Goal: Task Accomplishment & Management: Complete application form

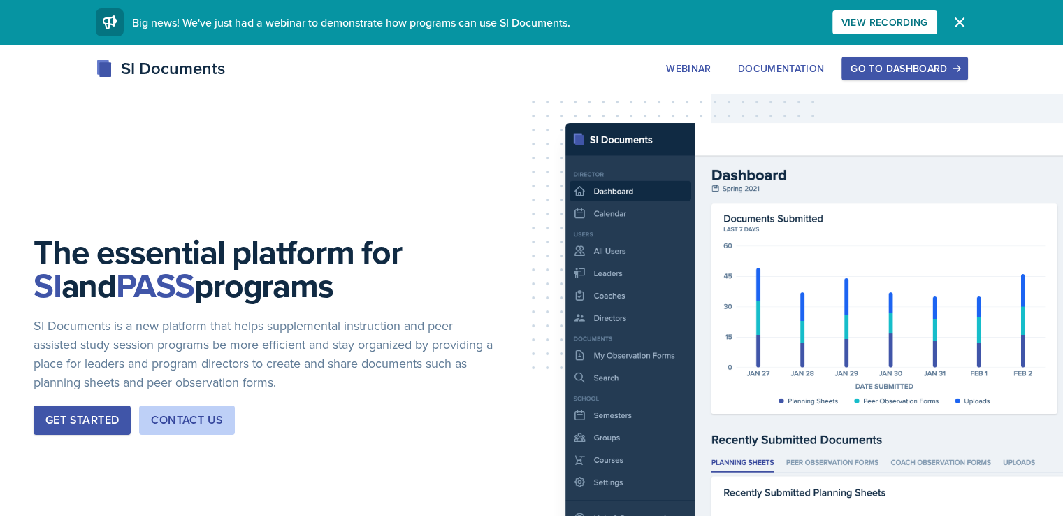
click at [958, 70] on div "Go to Dashboard" at bounding box center [904, 68] width 108 height 11
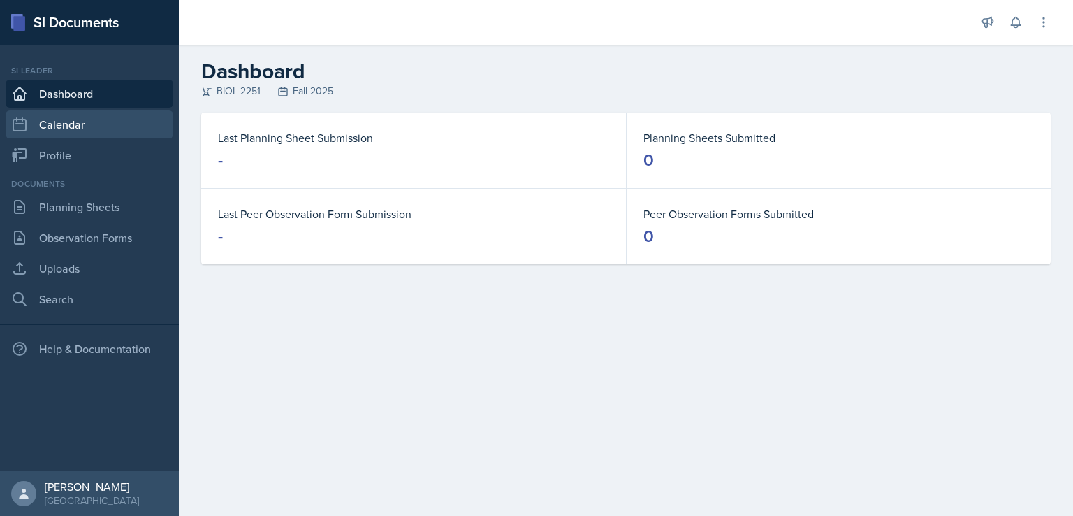
click at [127, 123] on link "Calendar" at bounding box center [90, 124] width 168 height 28
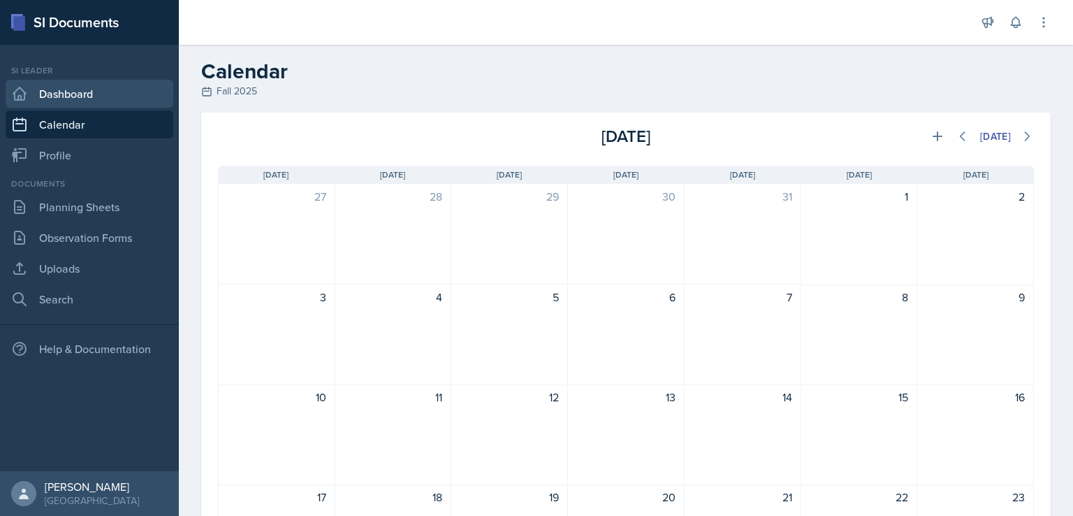
click at [132, 105] on link "Dashboard" at bounding box center [90, 94] width 168 height 28
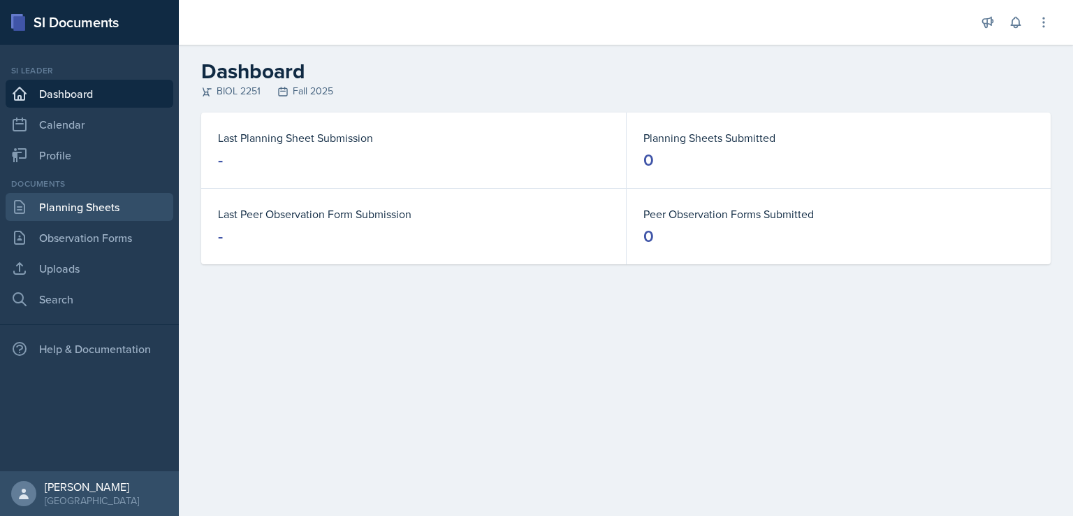
click at [112, 213] on link "Planning Sheets" at bounding box center [90, 207] width 168 height 28
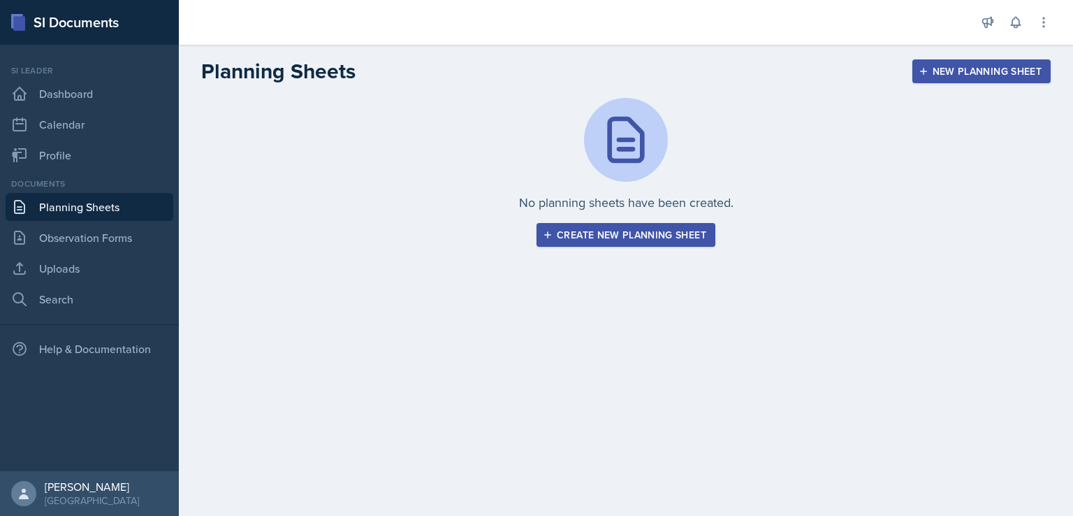
click at [568, 233] on div "Create new planning sheet" at bounding box center [626, 234] width 161 height 11
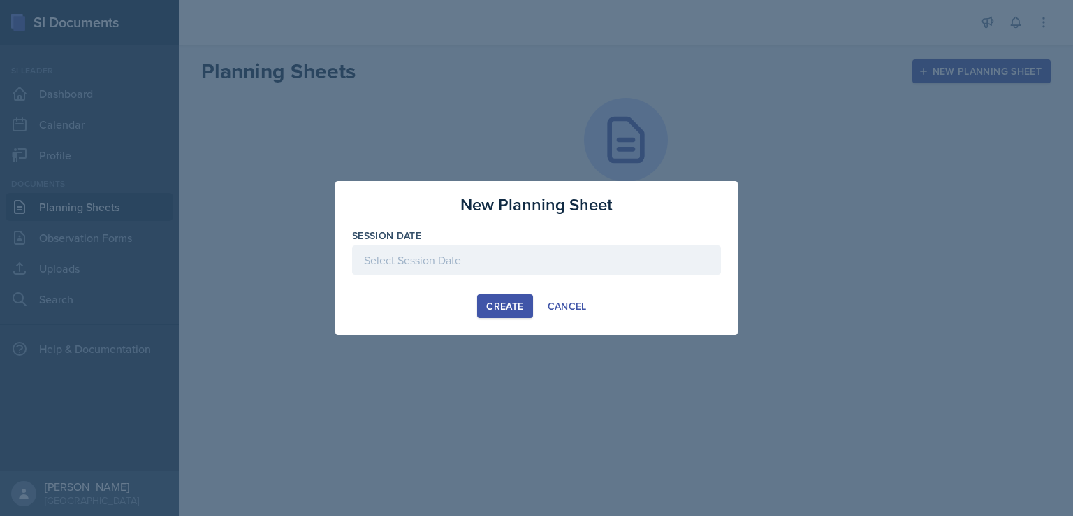
click at [558, 257] on div at bounding box center [536, 259] width 369 height 29
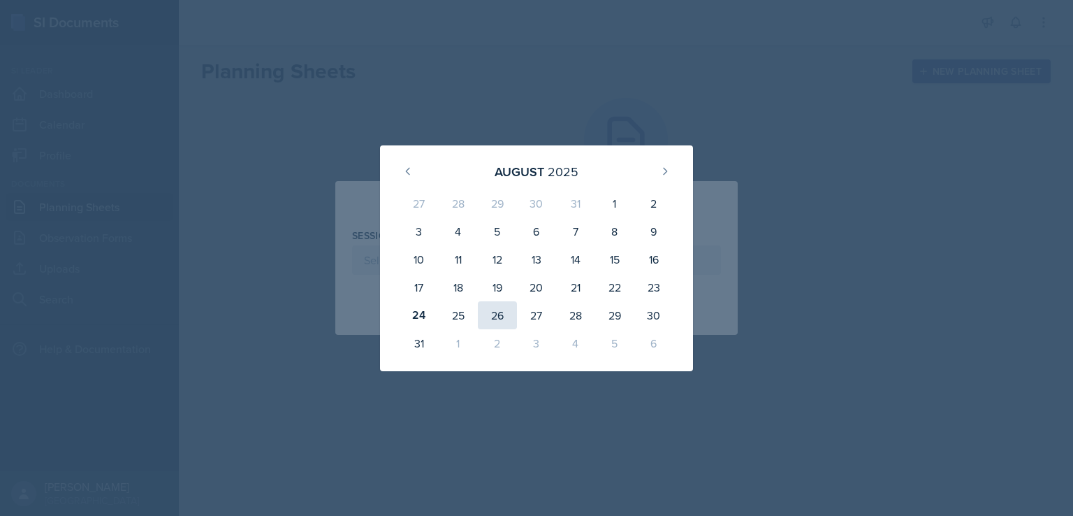
click at [486, 316] on div "26" at bounding box center [497, 315] width 39 height 28
type input "[DATE]"
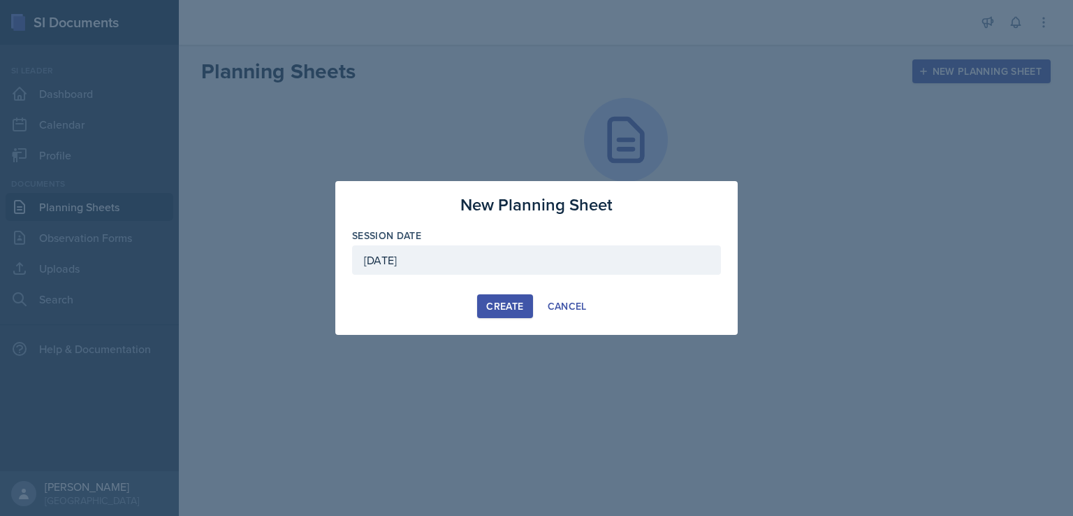
click at [502, 301] on div "Create" at bounding box center [504, 305] width 37 height 11
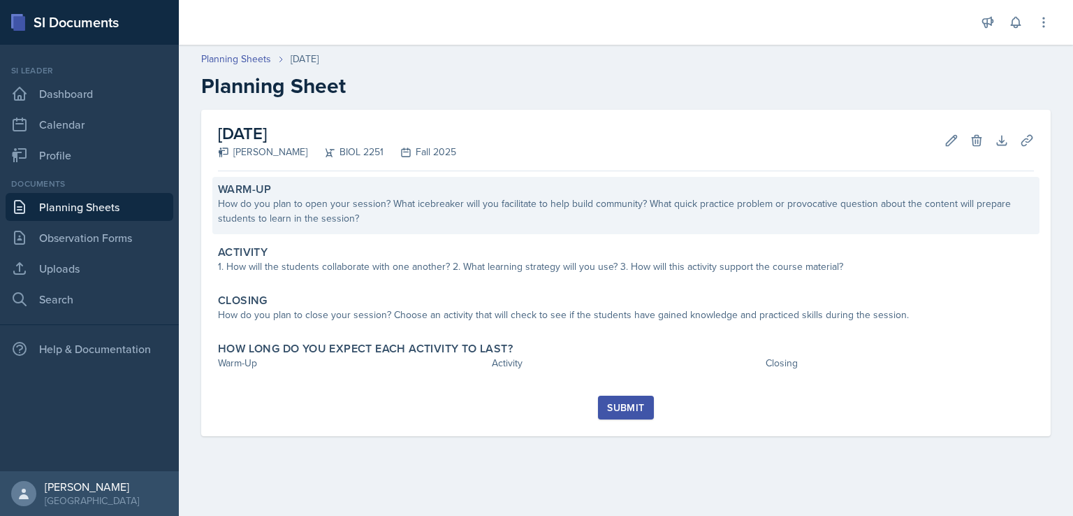
click at [488, 223] on div "How do you plan to open your session? What icebreaker will you facilitate to he…" at bounding box center [626, 210] width 816 height 29
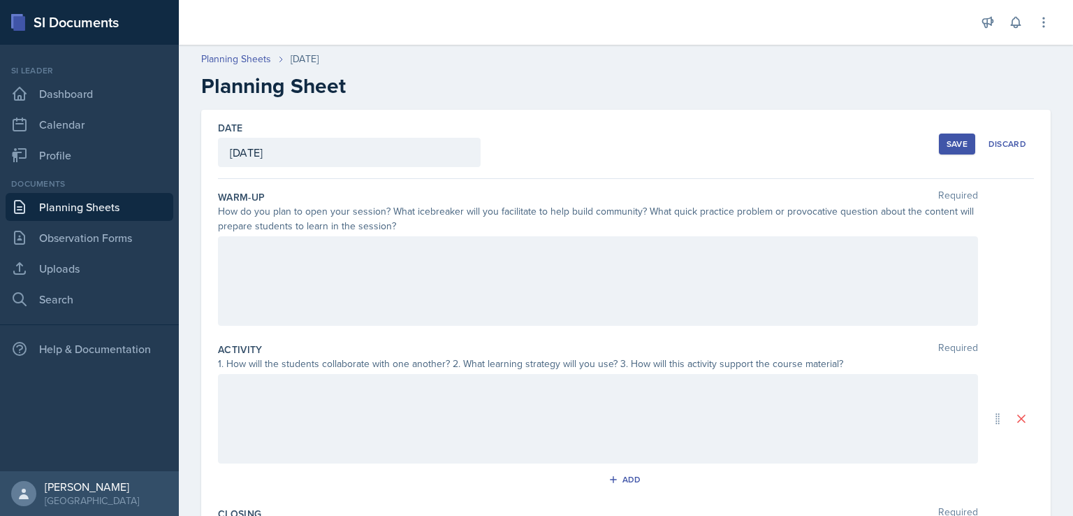
click at [438, 270] on div at bounding box center [598, 280] width 760 height 89
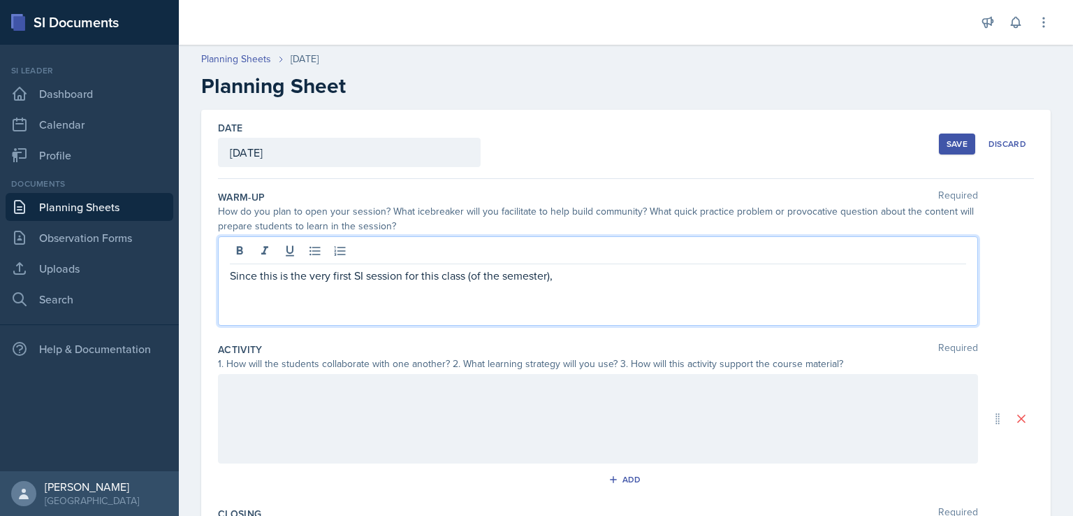
click at [229, 275] on div "Since this is the very first SI session for this class (of the semester)," at bounding box center [598, 280] width 760 height 89
click at [230, 275] on p "Since this is the very first SI session for this class (of the semester)," at bounding box center [598, 275] width 736 height 17
click at [238, 272] on p at bounding box center [598, 275] width 736 height 17
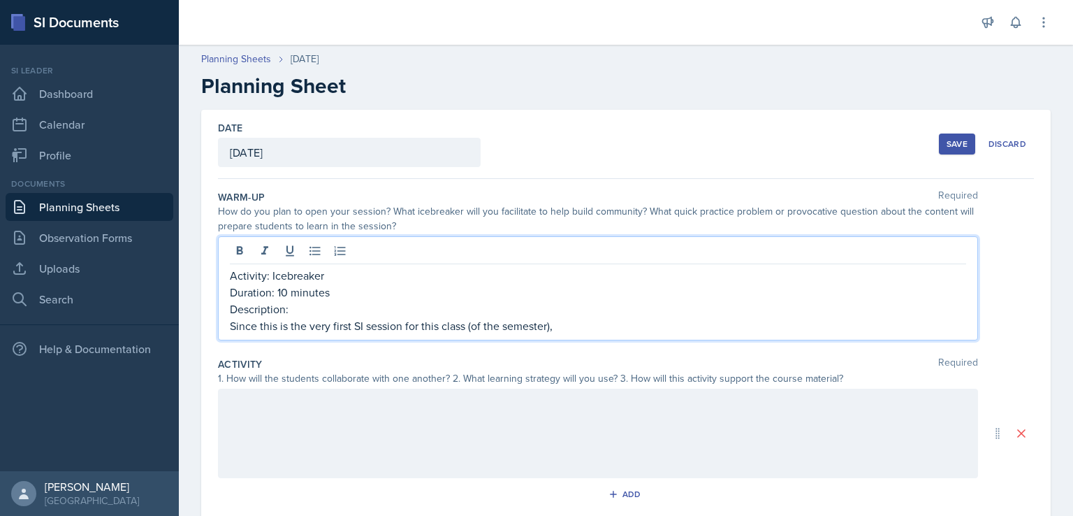
click at [229, 327] on div "Activity: Icebreaker Duration: 10 minutes Description: Since this is the very f…" at bounding box center [598, 288] width 760 height 104
click at [230, 327] on p "Since this is the very first SI session for this class (of the semester)," at bounding box center [598, 325] width 736 height 17
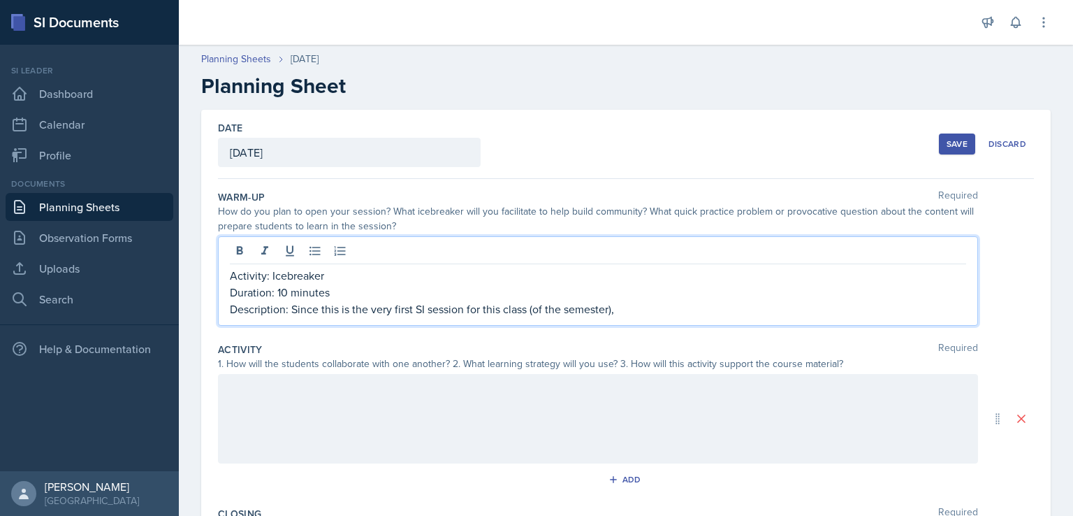
click at [650, 309] on p "Description: Since this is the very first SI session for this class (of the sem…" at bounding box center [598, 308] width 736 height 17
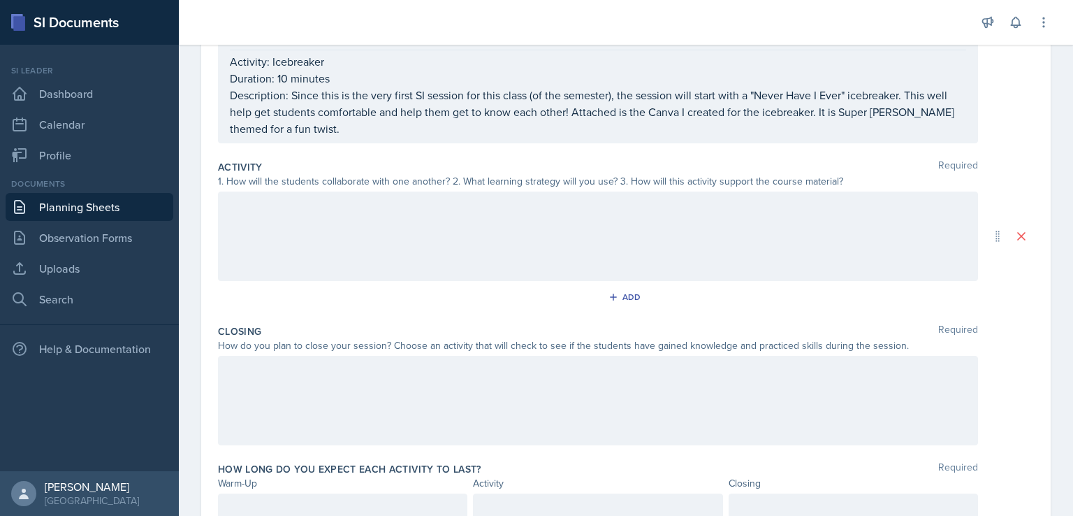
click at [711, 241] on div at bounding box center [598, 235] width 760 height 89
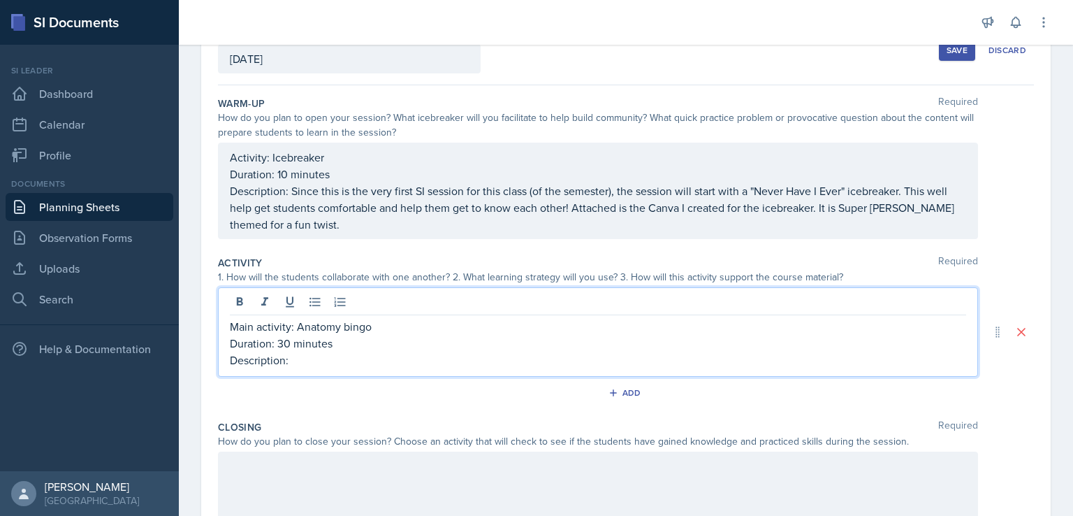
scroll to position [117, 0]
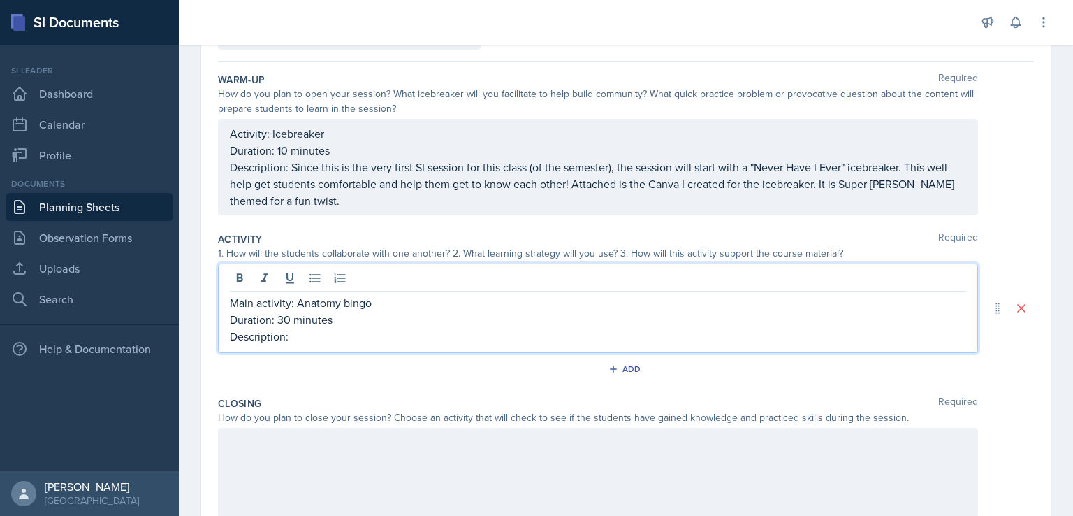
click at [334, 209] on p "Description: Since this is the very first SI session for this class (of the sem…" at bounding box center [598, 184] width 736 height 50
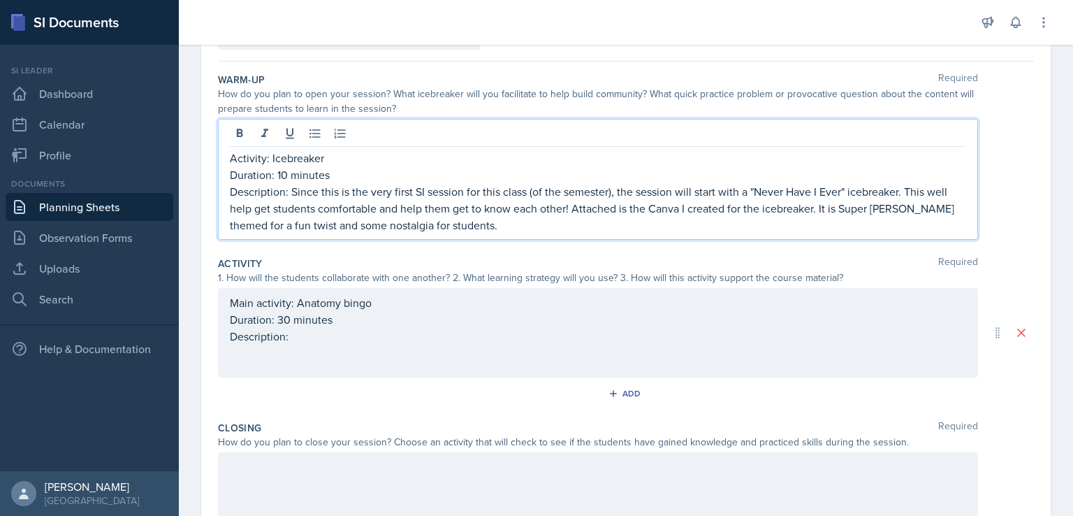
click at [305, 340] on div "Main activity: Anatomy bingo Duration: 30 minutes Description:" at bounding box center [598, 319] width 736 height 50
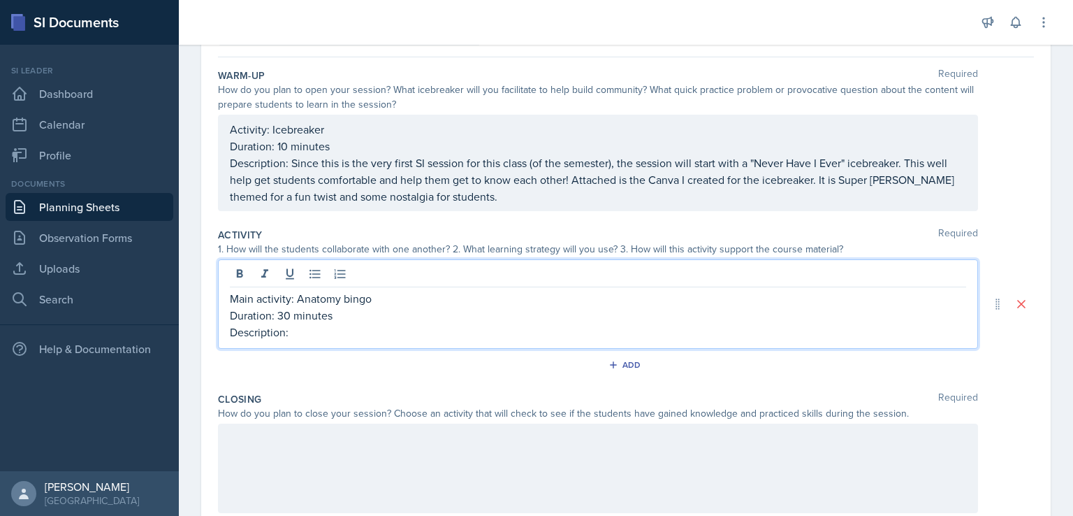
scroll to position [140, 0]
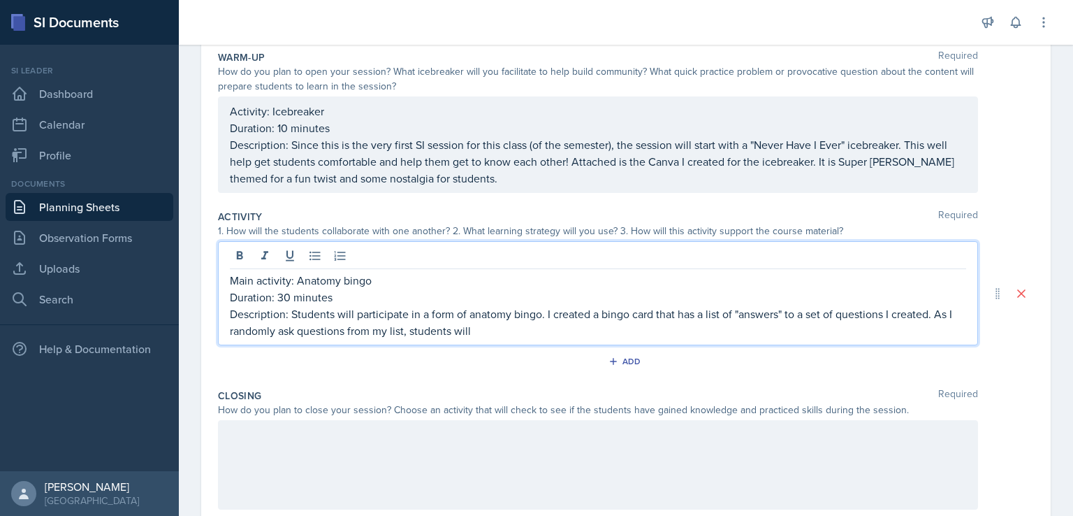
click at [722, 315] on p "Description: Students will participate in a form of anatomy bingo. I created a …" at bounding box center [598, 322] width 736 height 34
click at [680, 330] on p "Description: Students will participate in a form of anatomy bingo. I created a …" at bounding box center [598, 322] width 736 height 34
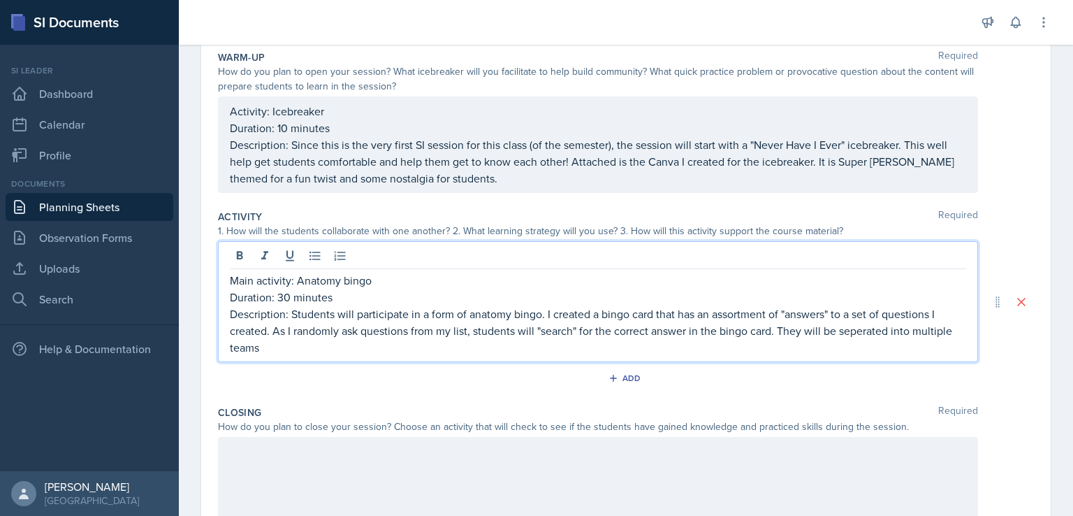
click at [865, 330] on p "Description: Students will participate in a form of anatomy bingo. I created a …" at bounding box center [598, 330] width 736 height 50
click at [657, 353] on p "Description: Students will participate in a form of anatomy bingo. I created a …" at bounding box center [598, 330] width 736 height 50
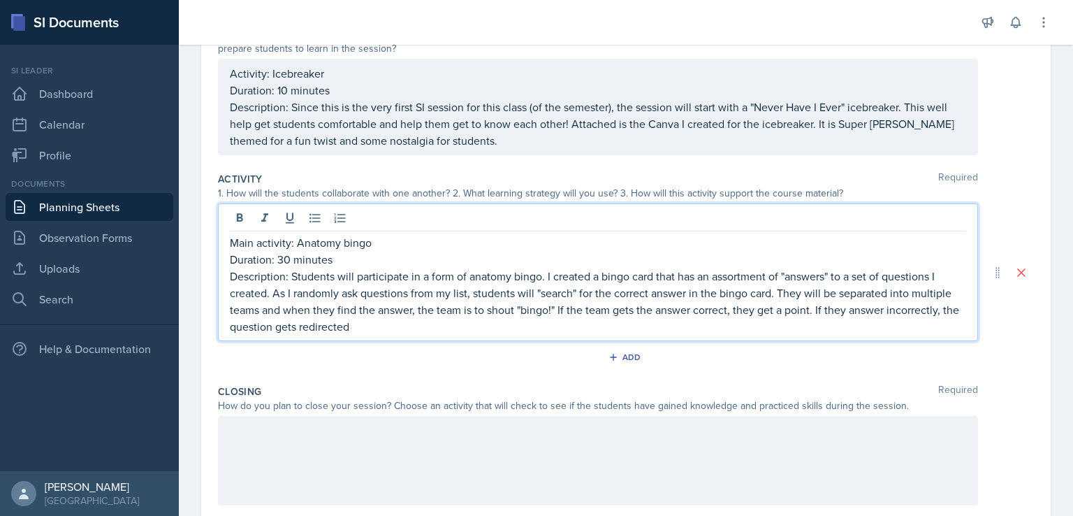
scroll to position [182, 0]
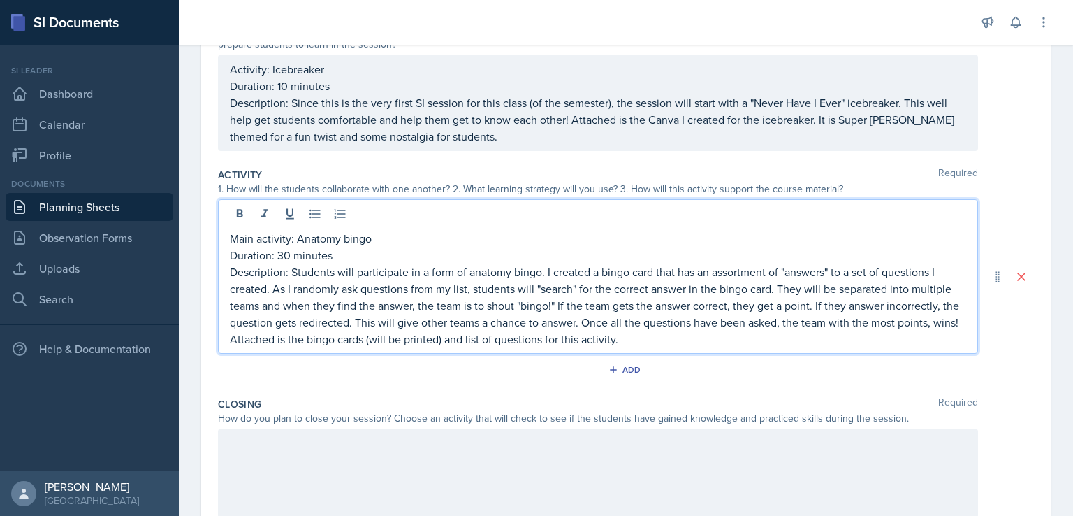
click at [346, 255] on p "Duration: 30 minutes" at bounding box center [598, 255] width 736 height 17
click at [374, 238] on p "Main activity: Anatomy bingo" at bounding box center [598, 238] width 736 height 17
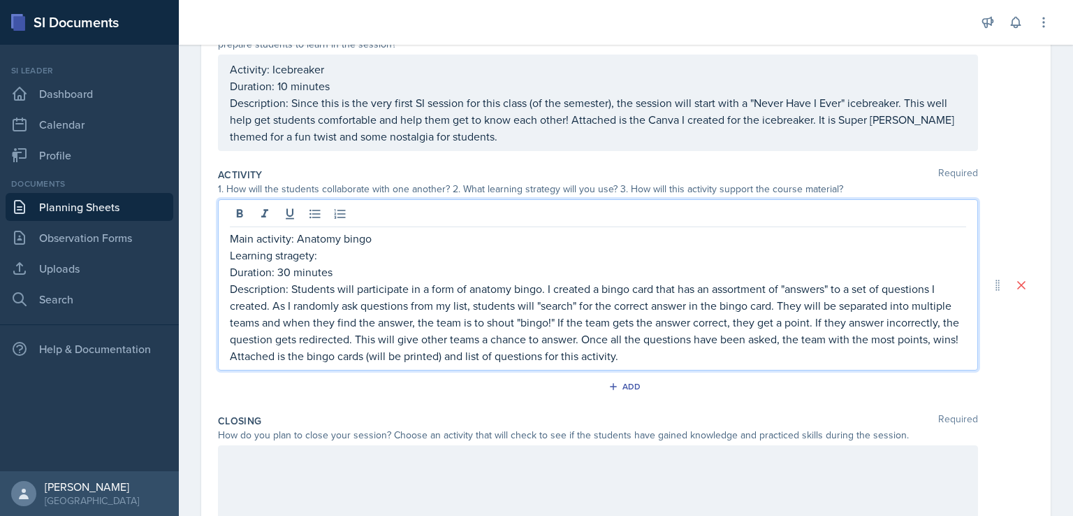
click at [296, 251] on p "Learning stragety:" at bounding box center [598, 255] width 736 height 17
click at [294, 253] on p "Learning stragety:" at bounding box center [598, 255] width 736 height 17
click at [296, 254] on p "Learning stragety:" at bounding box center [598, 255] width 736 height 17
click at [365, 251] on p "Learning strategy:" at bounding box center [598, 255] width 736 height 17
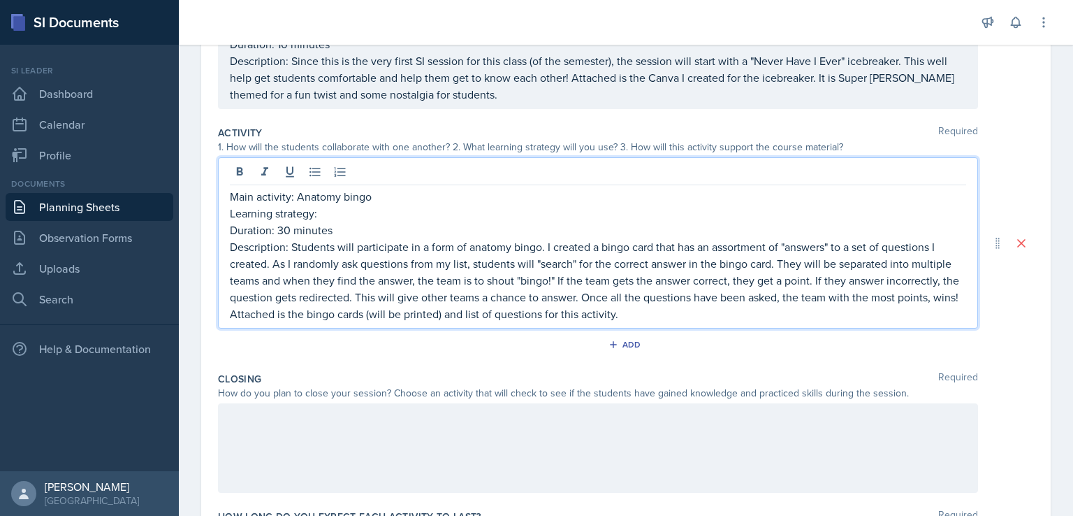
scroll to position [224, 0]
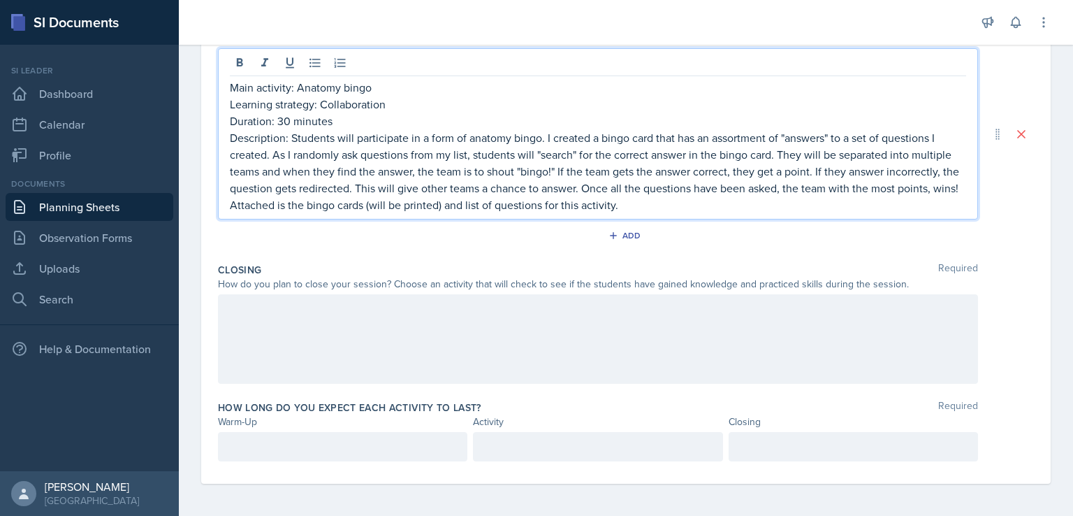
click at [421, 329] on div at bounding box center [598, 338] width 760 height 89
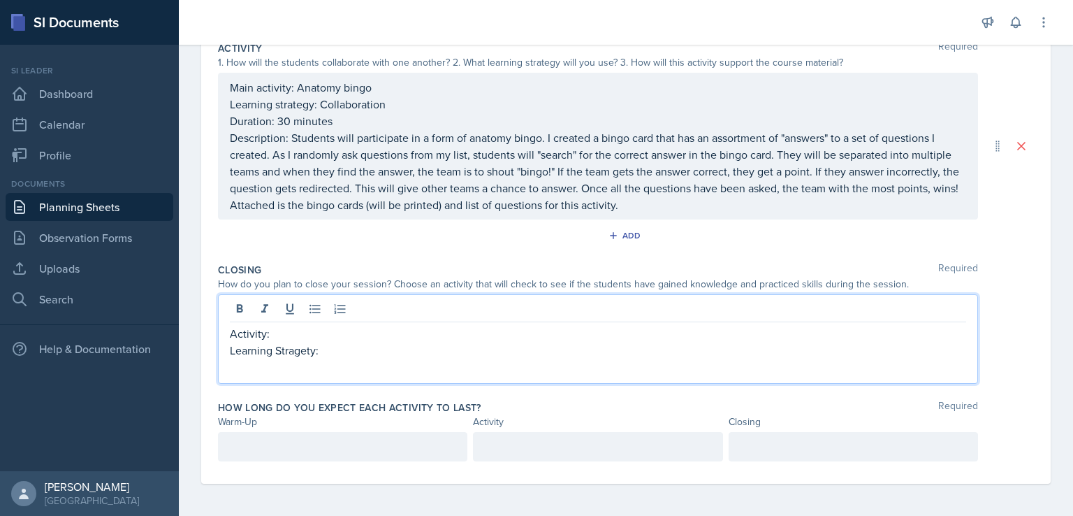
click at [289, 345] on p "Learning Stragety:" at bounding box center [598, 350] width 736 height 17
click at [356, 344] on p "Learning Strategy:" at bounding box center [598, 350] width 736 height 17
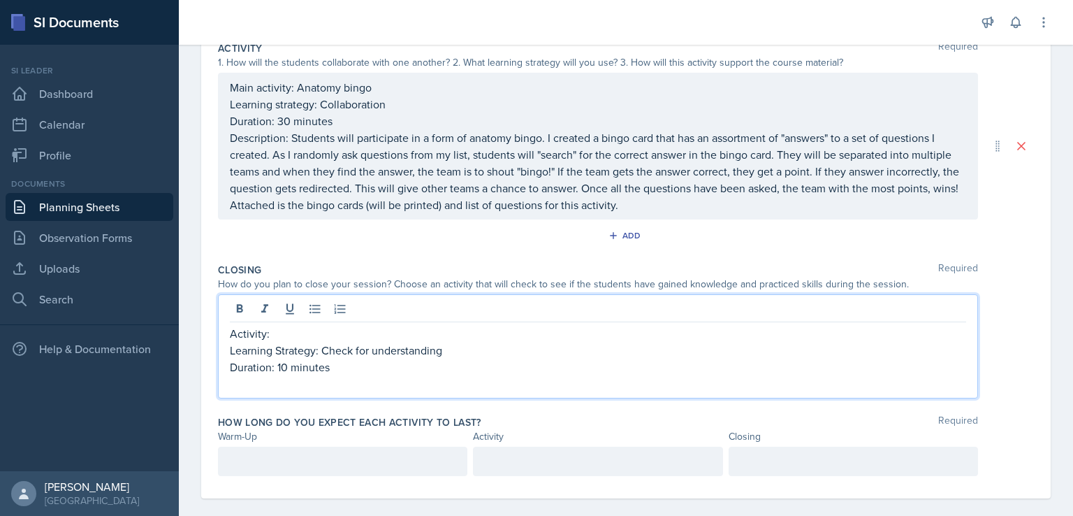
scroll to position [322, 0]
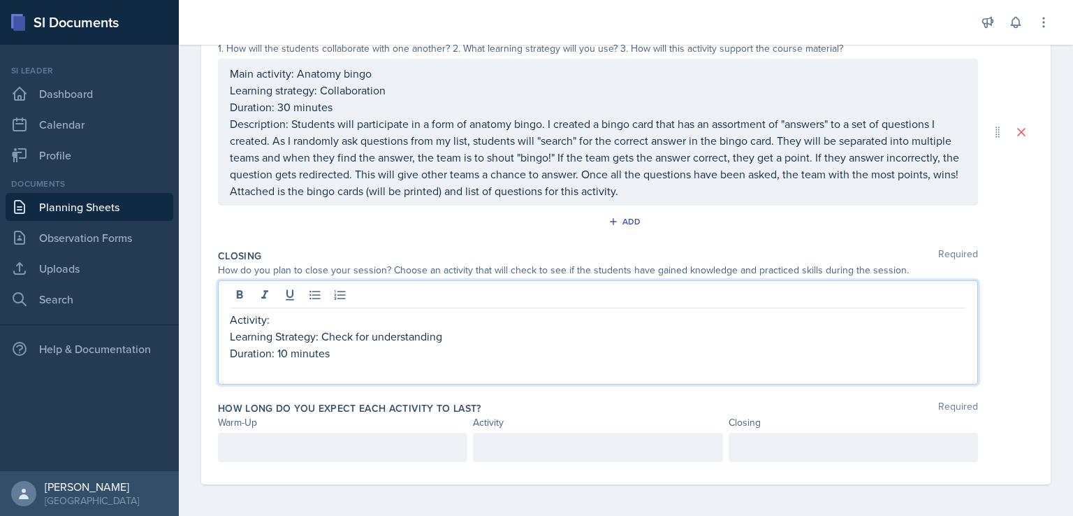
click at [335, 311] on p "Activity:" at bounding box center [598, 319] width 736 height 17
click at [365, 439] on div at bounding box center [342, 446] width 249 height 29
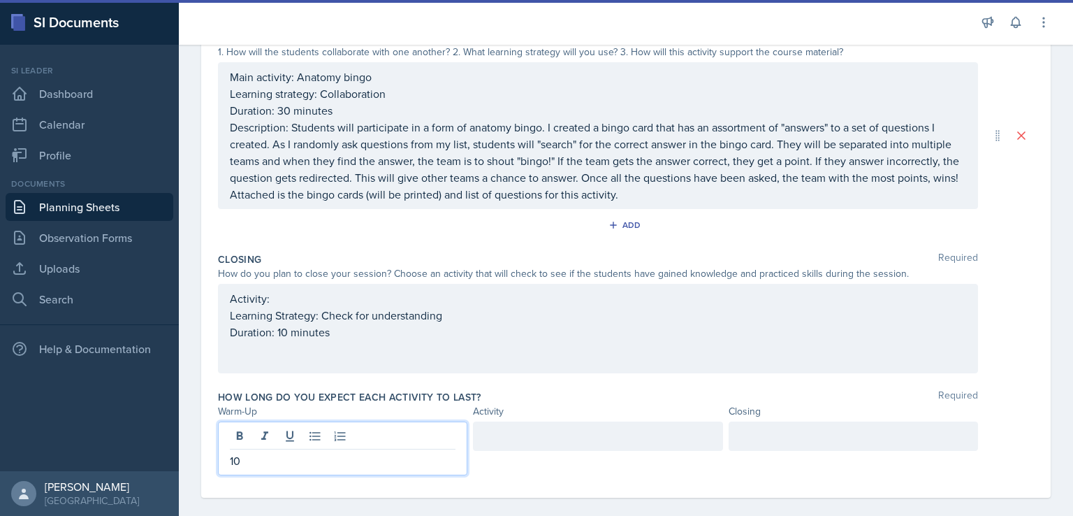
click at [531, 442] on div at bounding box center [597, 435] width 249 height 29
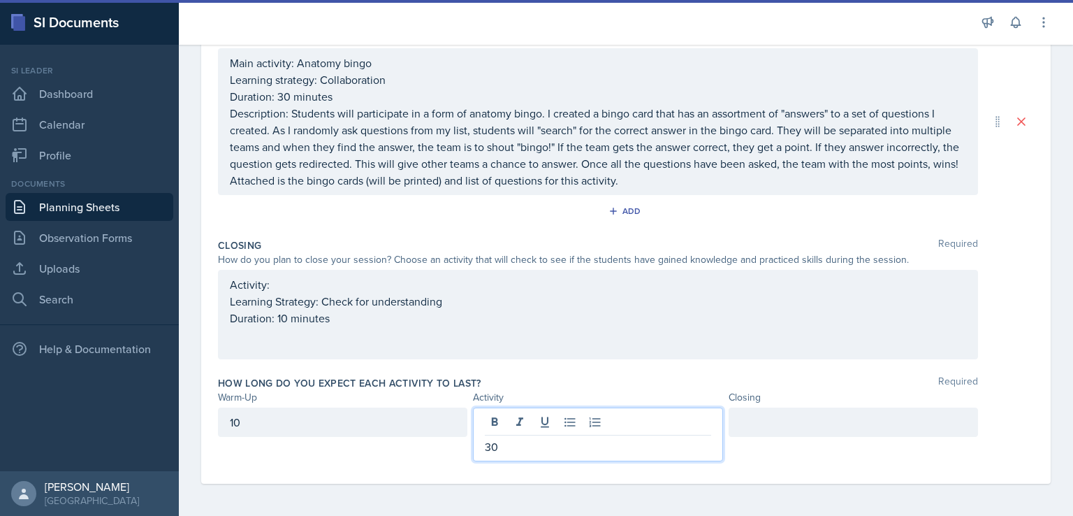
click at [768, 430] on div at bounding box center [853, 421] width 249 height 29
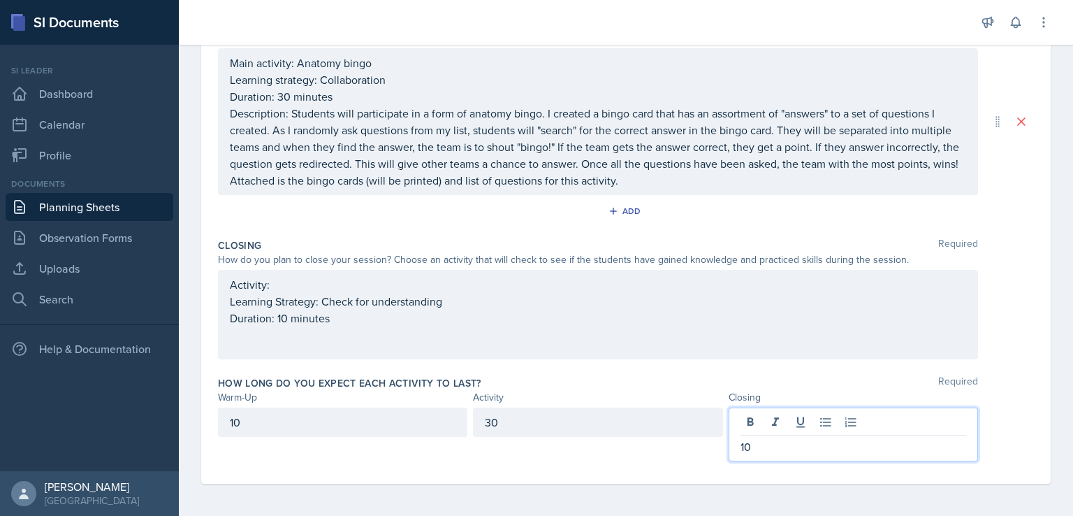
click at [384, 319] on p "Duration: 10 minutes" at bounding box center [598, 317] width 736 height 17
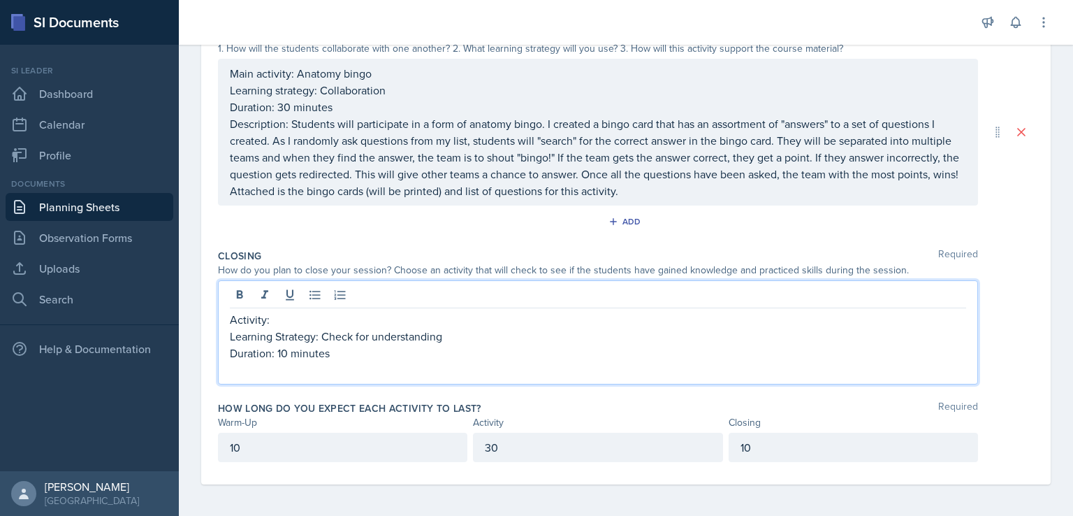
click at [340, 315] on p "Activity:" at bounding box center [598, 319] width 736 height 17
click at [353, 352] on p "Duration: 10 minutes" at bounding box center [598, 352] width 736 height 17
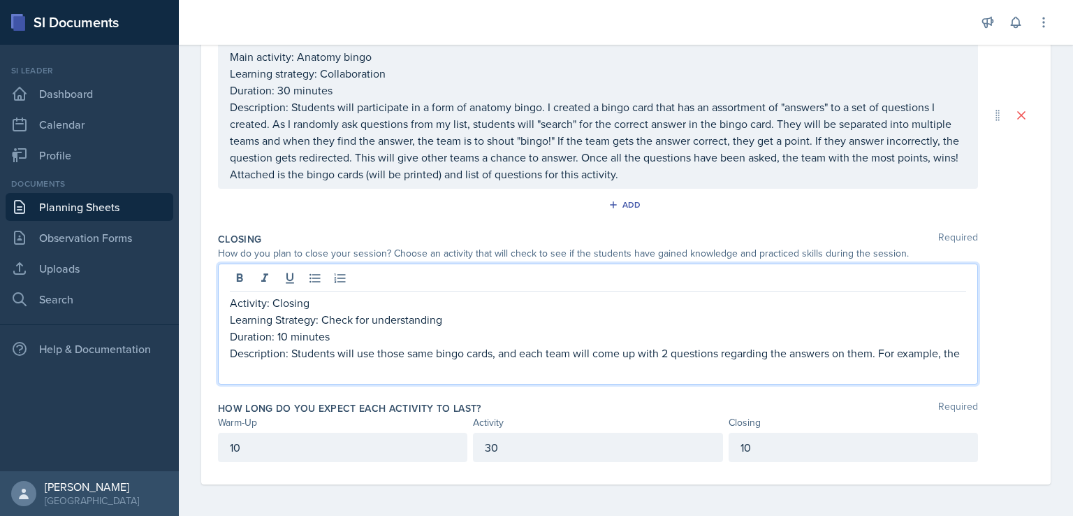
scroll to position [346, 0]
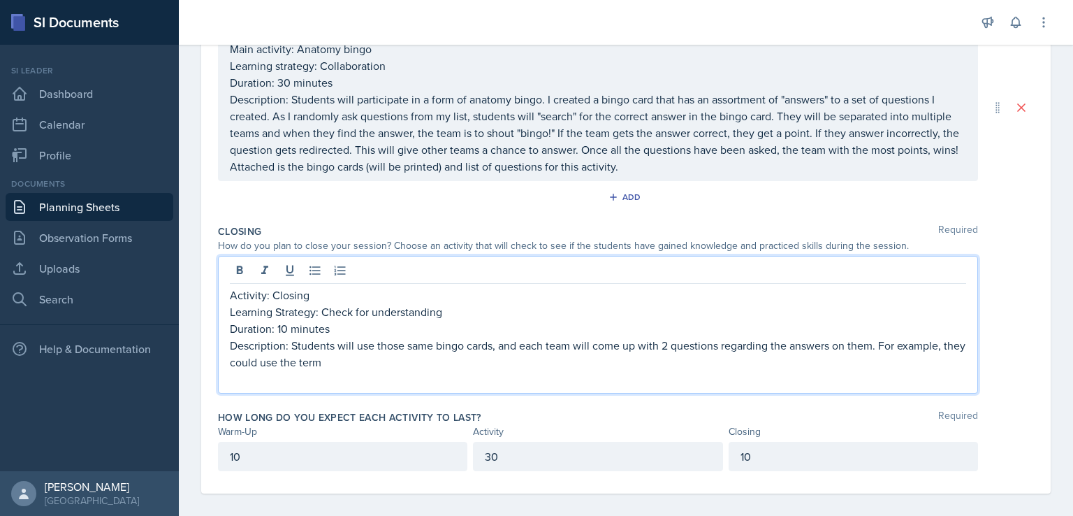
click at [830, 342] on p "Description: Students will use those same bingo cards, and each team will come …" at bounding box center [598, 354] width 736 height 34
click at [456, 370] on p at bounding box center [598, 378] width 736 height 17
click at [427, 361] on p "Description: Students will use those same bingo cards, and each team will come …" at bounding box center [598, 354] width 736 height 34
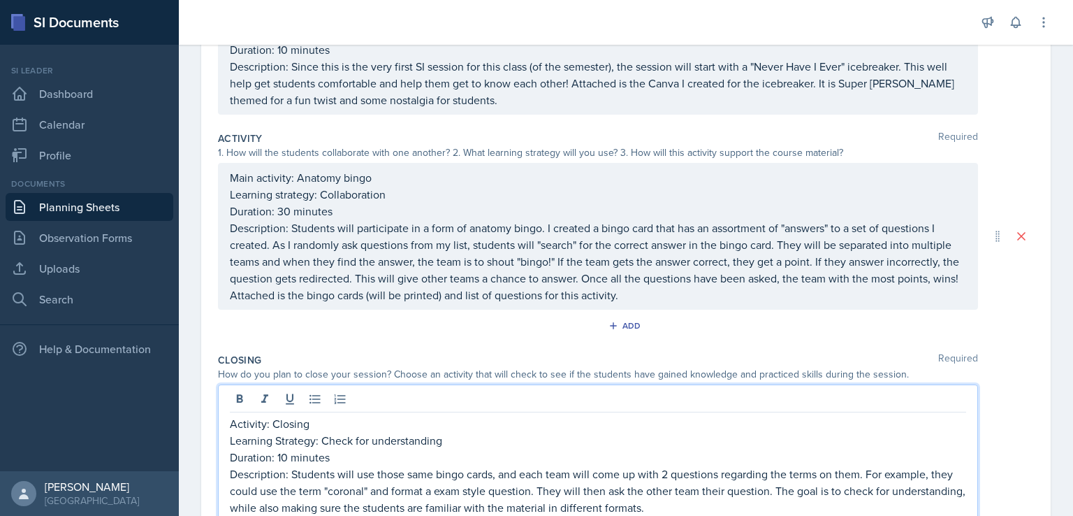
scroll to position [219, 0]
click at [275, 242] on p "Description: Students will participate in a form of anatomy bingo. I created a …" at bounding box center [598, 261] width 736 height 84
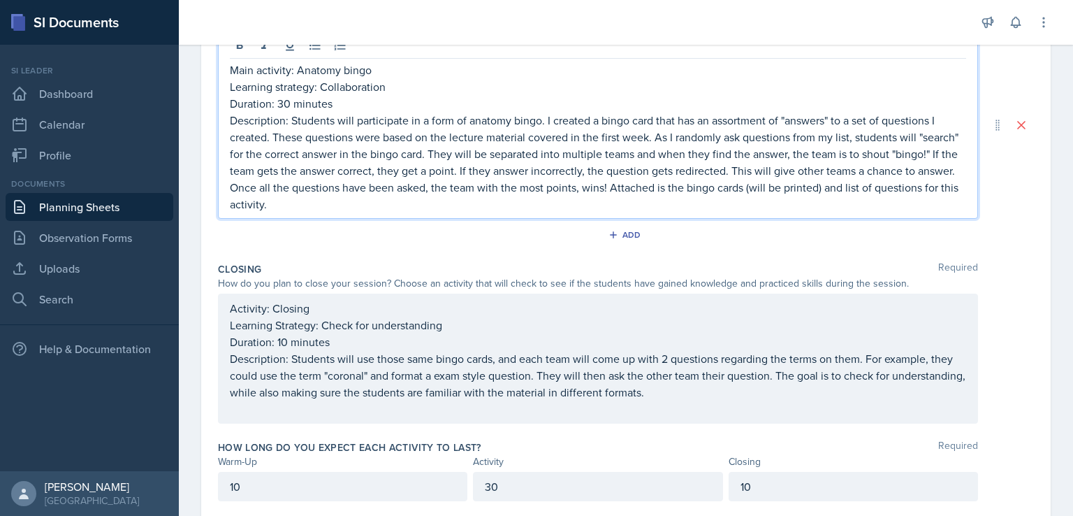
scroll to position [364, 0]
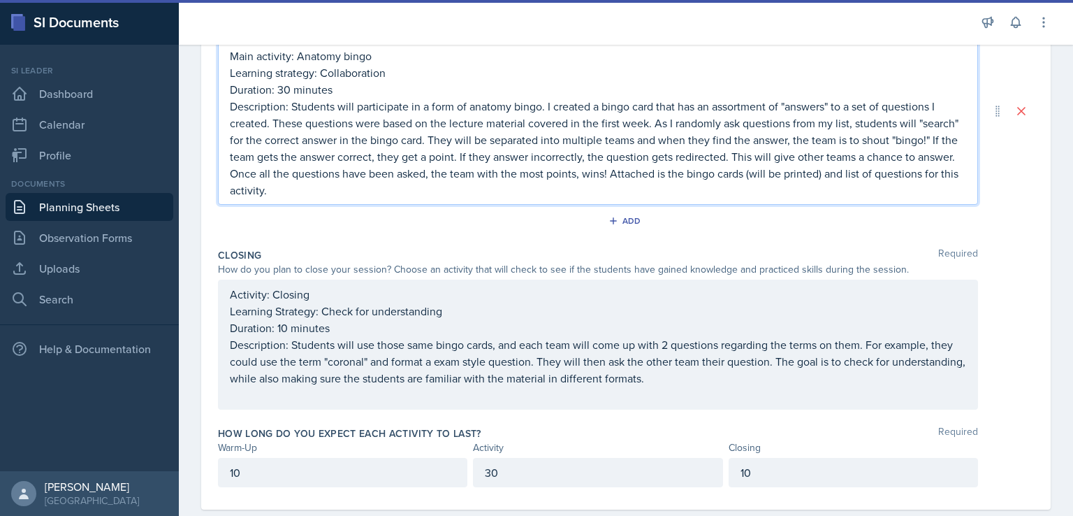
click at [449, 129] on p "Description: Students will participate in a form of anatomy bingo. I created a …" at bounding box center [598, 148] width 736 height 101
click at [449, 128] on p "Description: Students will participate in a form of anatomy bingo. I created a …" at bounding box center [598, 148] width 736 height 101
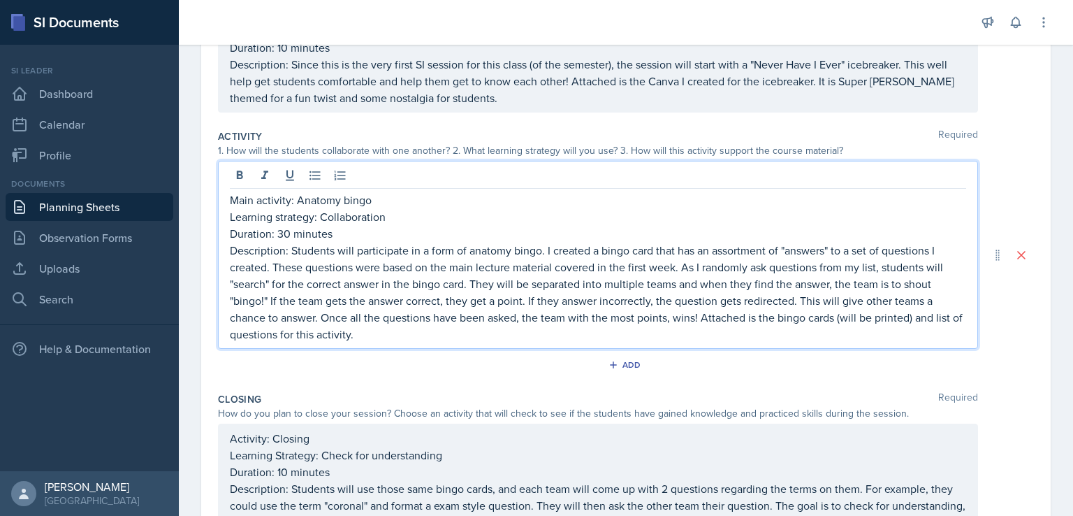
scroll to position [270, 0]
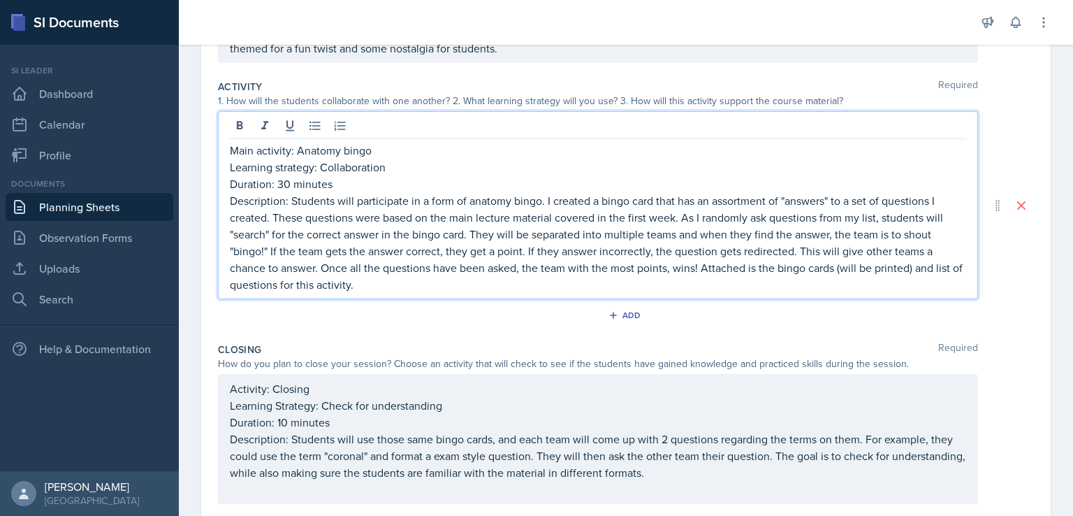
click at [484, 293] on div "Main activity: Anatomy bingo Learning strategy: Collaboration Duration: 30 minu…" at bounding box center [598, 205] width 760 height 188
click at [474, 286] on p "Description: Students will participate in a form of anatomy bingo. I created a …" at bounding box center [598, 242] width 736 height 101
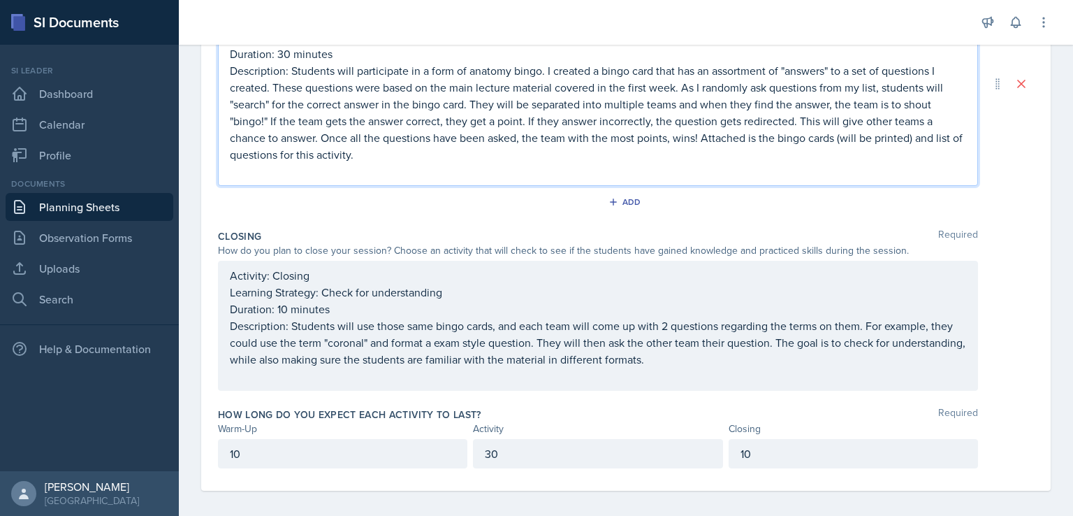
scroll to position [406, 0]
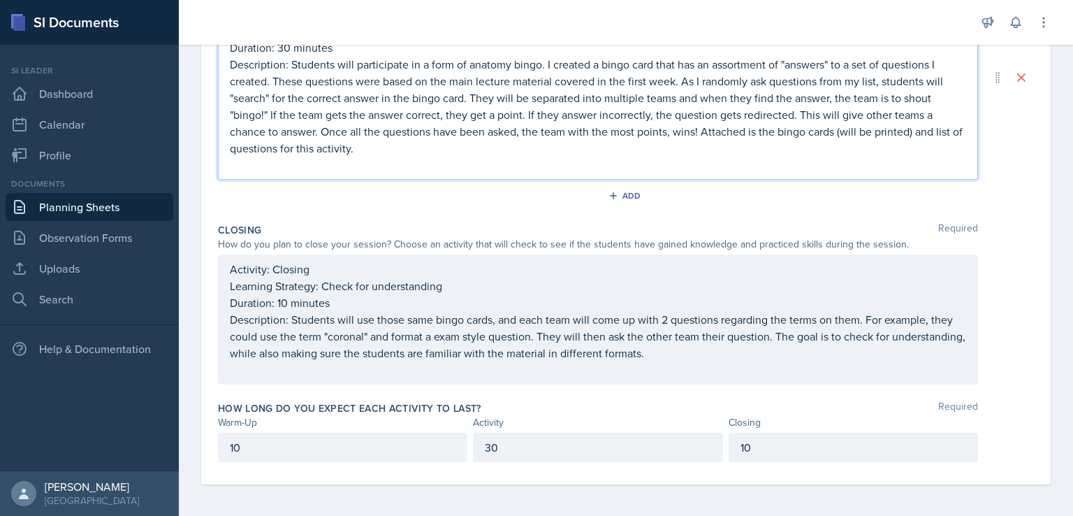
drag, startPoint x: 453, startPoint y: 168, endPoint x: 442, endPoint y: 168, distance: 10.5
click at [442, 168] on p at bounding box center [598, 164] width 736 height 17
click at [345, 166] on p at bounding box center [598, 164] width 736 height 17
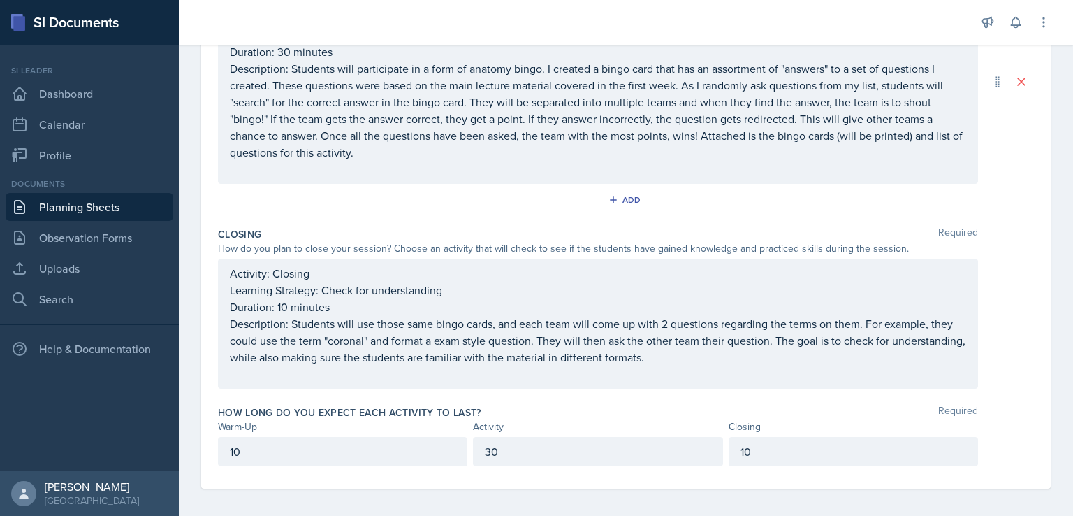
click at [897, 191] on div "Add" at bounding box center [626, 202] width 816 height 27
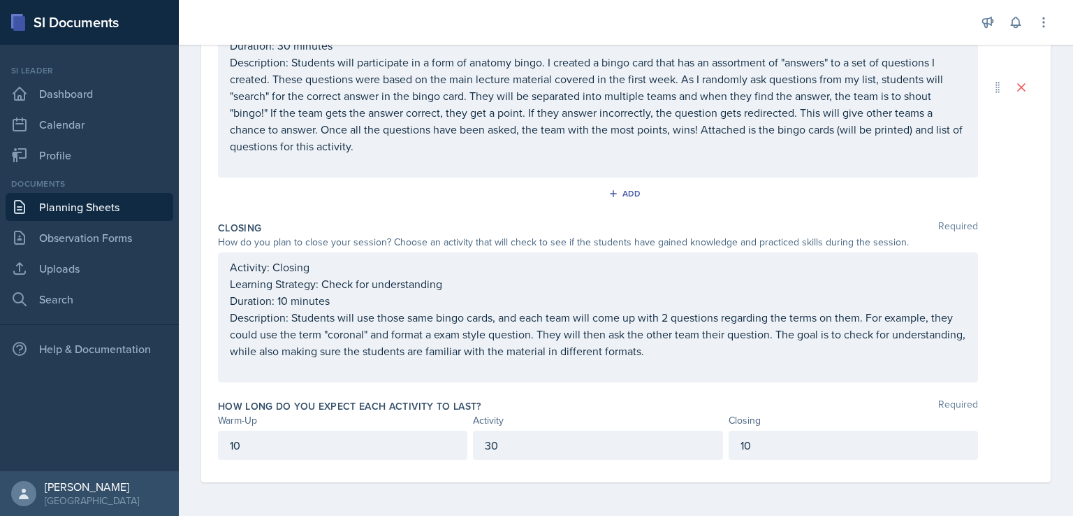
scroll to position [377, 0]
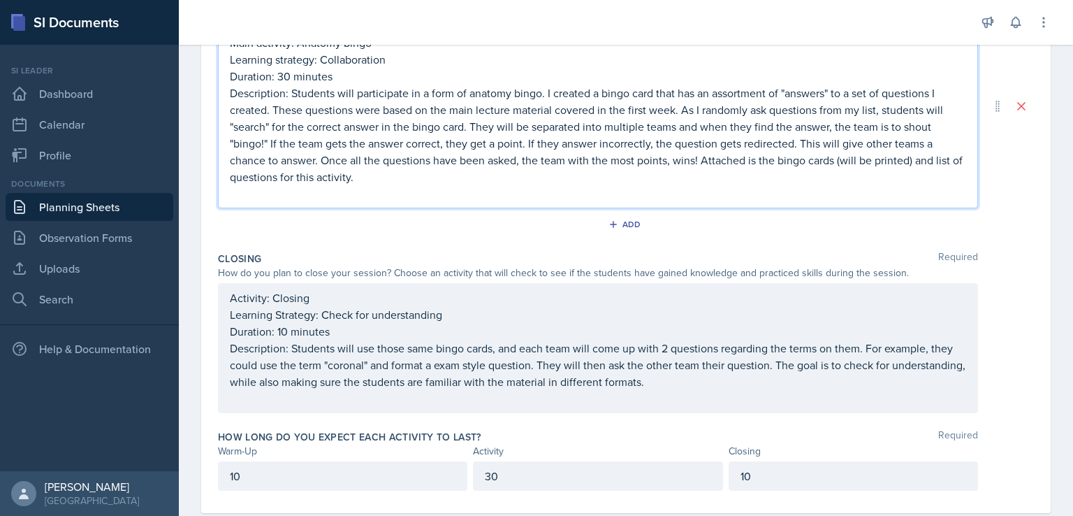
click at [383, 185] on p at bounding box center [598, 193] width 736 height 17
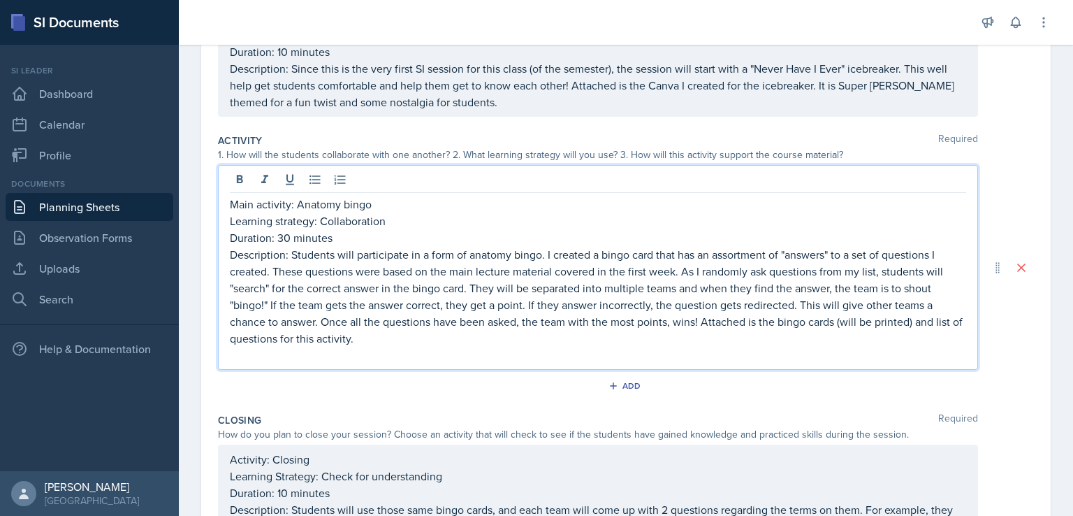
scroll to position [243, 0]
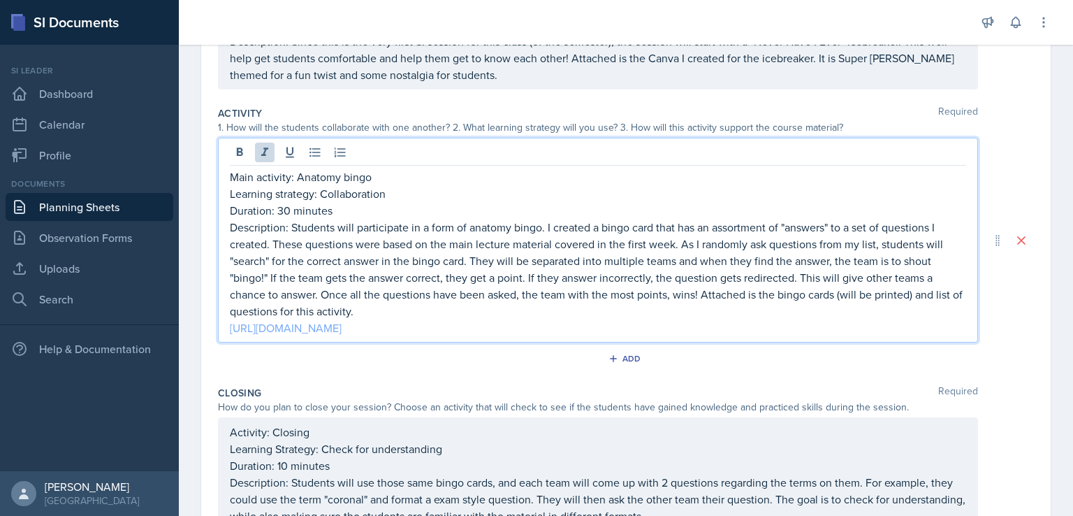
click at [342, 325] on link "[URL][DOMAIN_NAME]" at bounding box center [286, 327] width 112 height 15
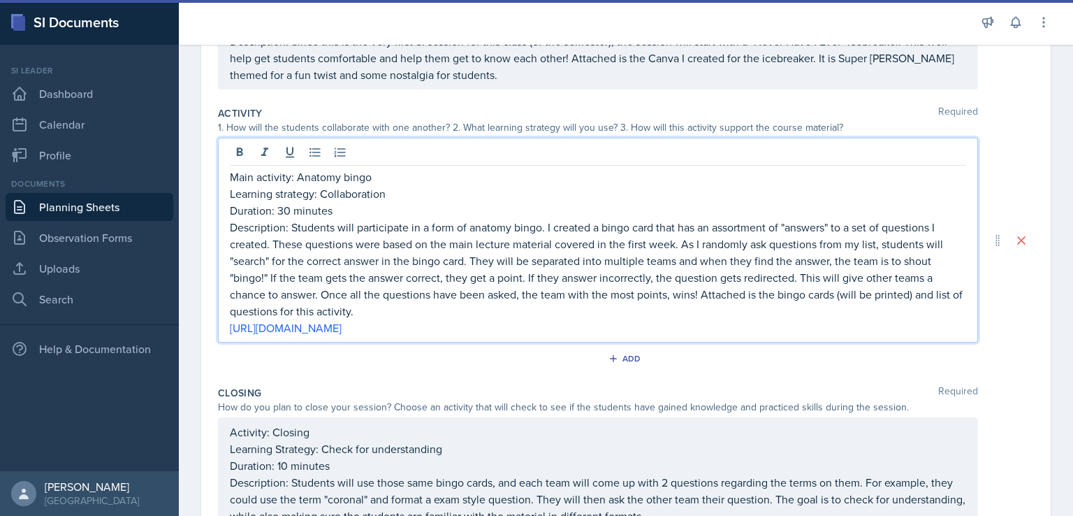
click at [665, 326] on p "[URL][DOMAIN_NAME]" at bounding box center [598, 327] width 736 height 17
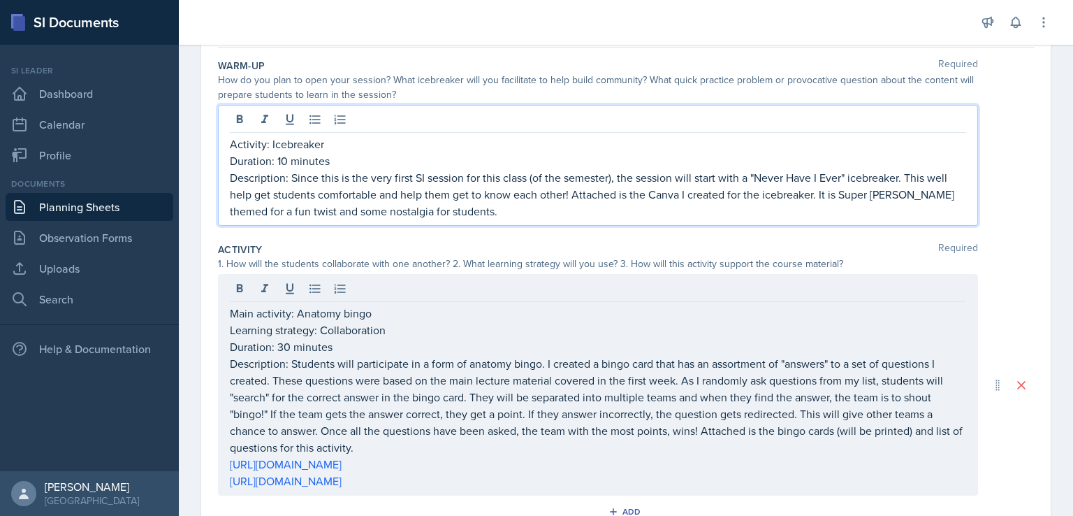
scroll to position [155, 0]
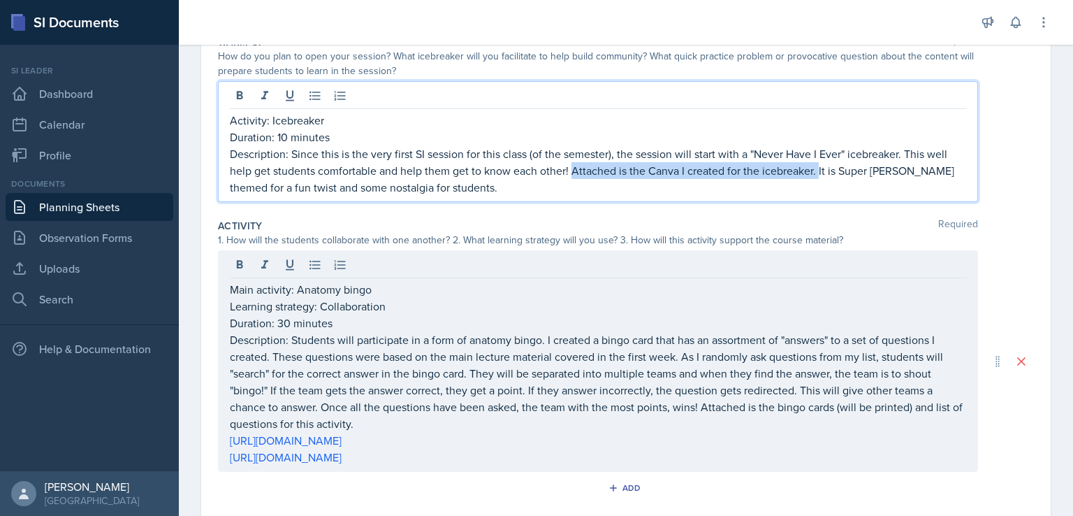
drag, startPoint x: 819, startPoint y: 171, endPoint x: 571, endPoint y: 176, distance: 248.0
click at [571, 176] on p "Description: Since this is the very first SI session for this class (of the sem…" at bounding box center [598, 170] width 736 height 50
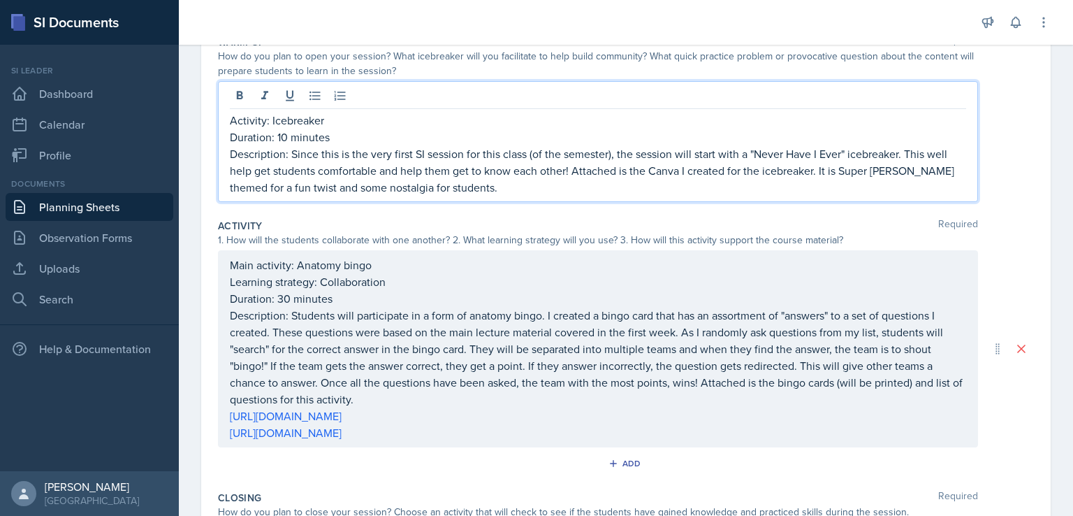
click at [536, 165] on p "Description: Since this is the very first SI session for this class (of the sem…" at bounding box center [598, 170] width 736 height 50
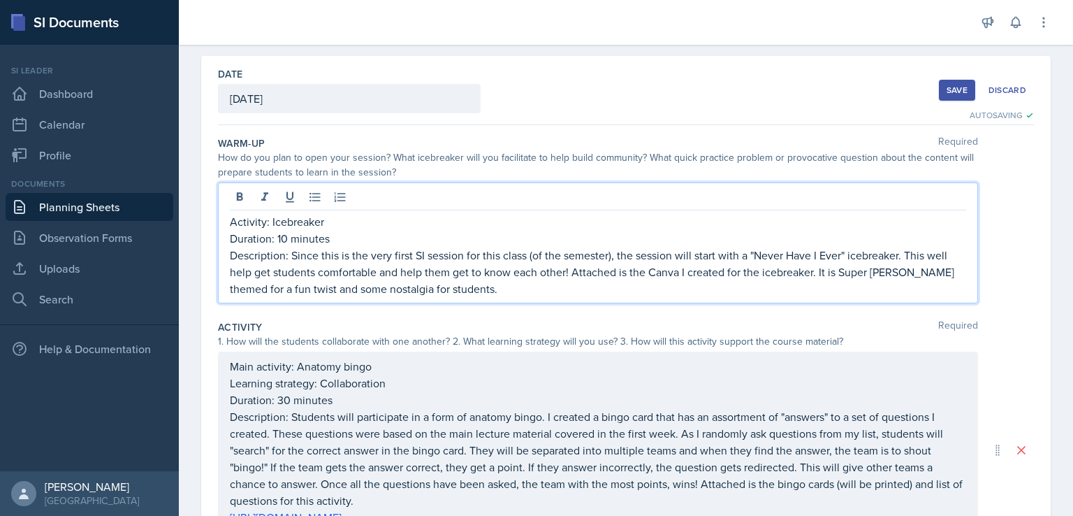
scroll to position [29, 0]
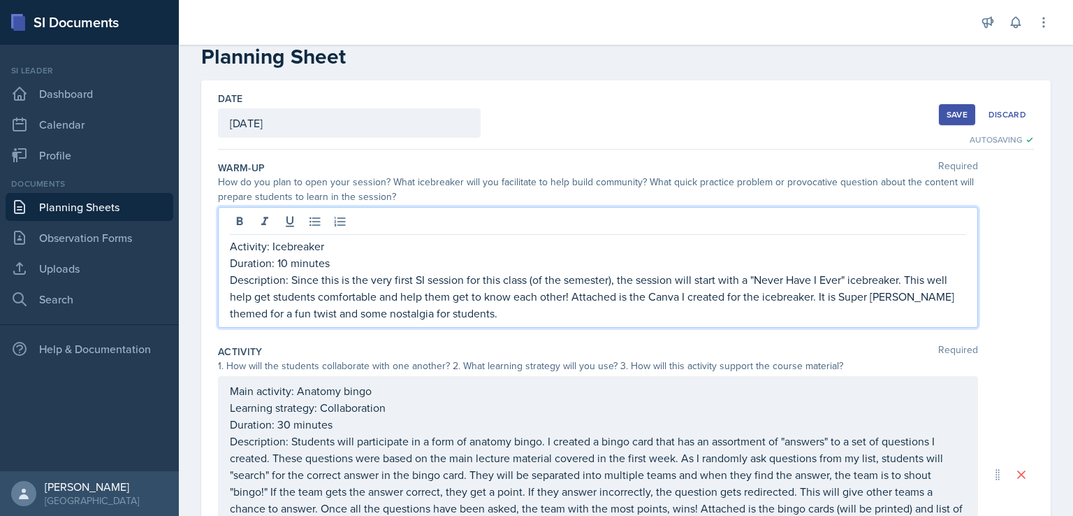
click at [569, 319] on p "Description: Since this is the very first SI session for this class (of the sem…" at bounding box center [598, 296] width 736 height 50
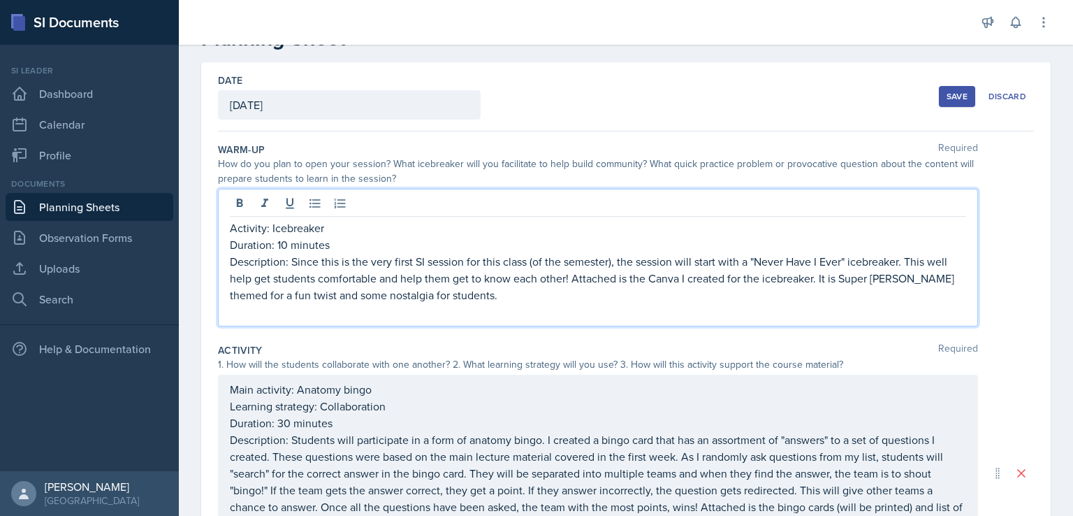
scroll to position [44, 0]
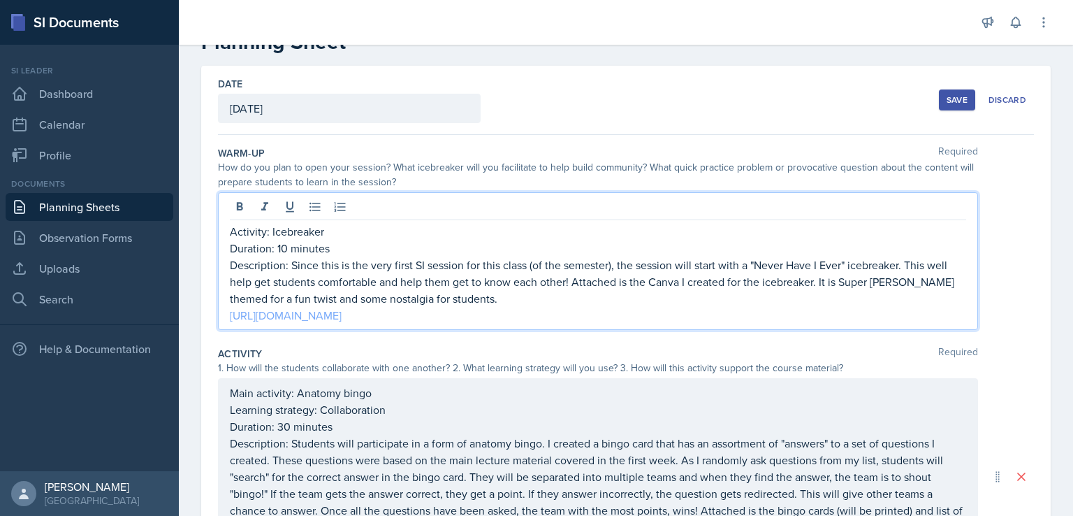
click at [342, 315] on link "[URL][DOMAIN_NAME]" at bounding box center [286, 314] width 112 height 15
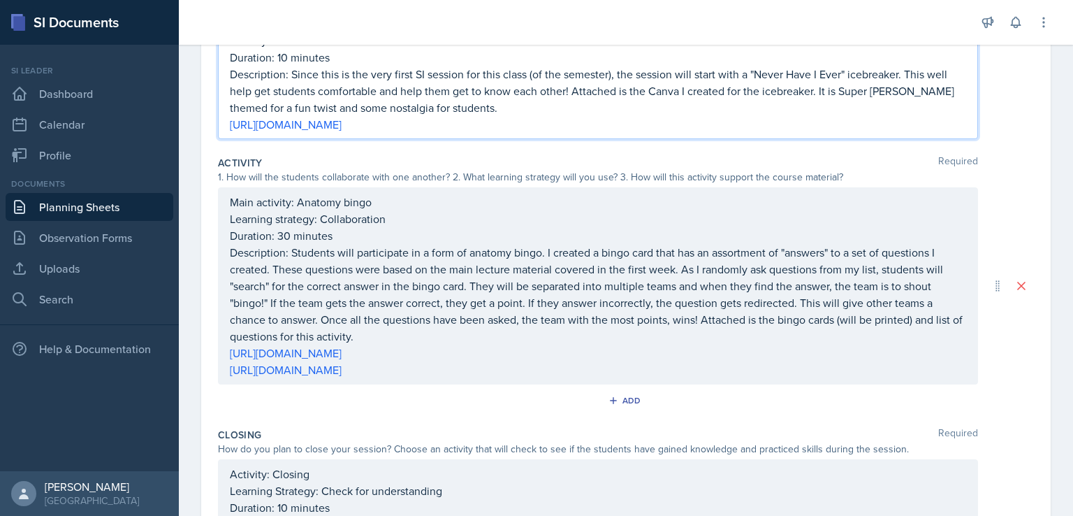
scroll to position [240, 0]
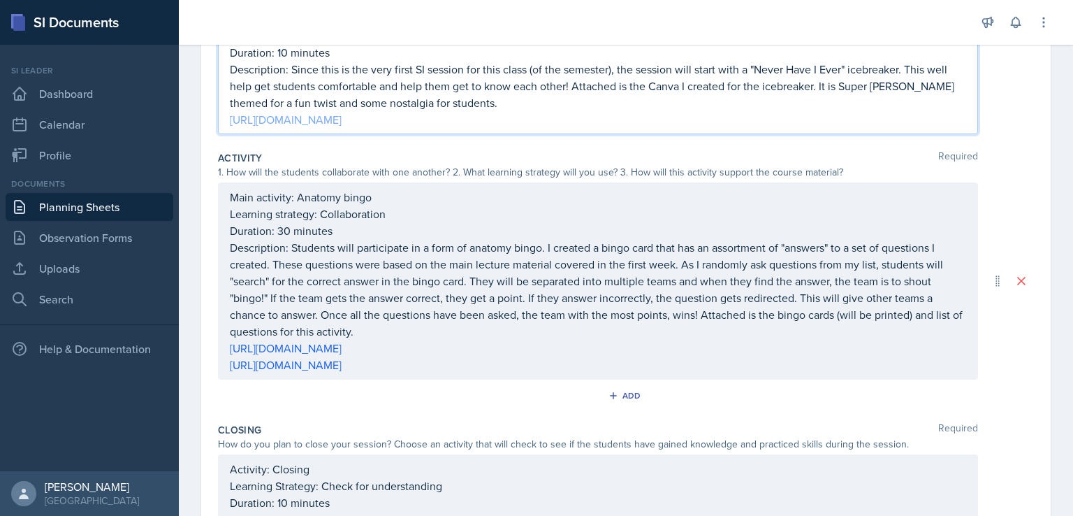
click at [342, 119] on link "[URL][DOMAIN_NAME]" at bounding box center [286, 119] width 112 height 15
click at [342, 121] on link "[URL][DOMAIN_NAME]" at bounding box center [286, 119] width 112 height 15
drag, startPoint x: 657, startPoint y: 113, endPoint x: 227, endPoint y: 124, distance: 430.5
click at [227, 124] on div "Activity: Icebreaker Duration: 10 minutes Description: Since this is the very f…" at bounding box center [598, 66] width 760 height 138
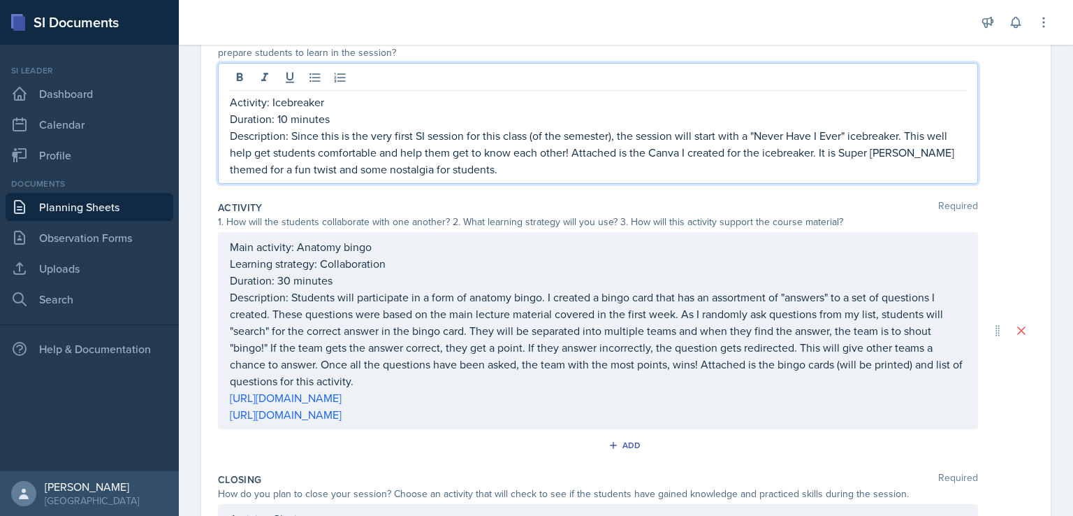
scroll to position [156, 0]
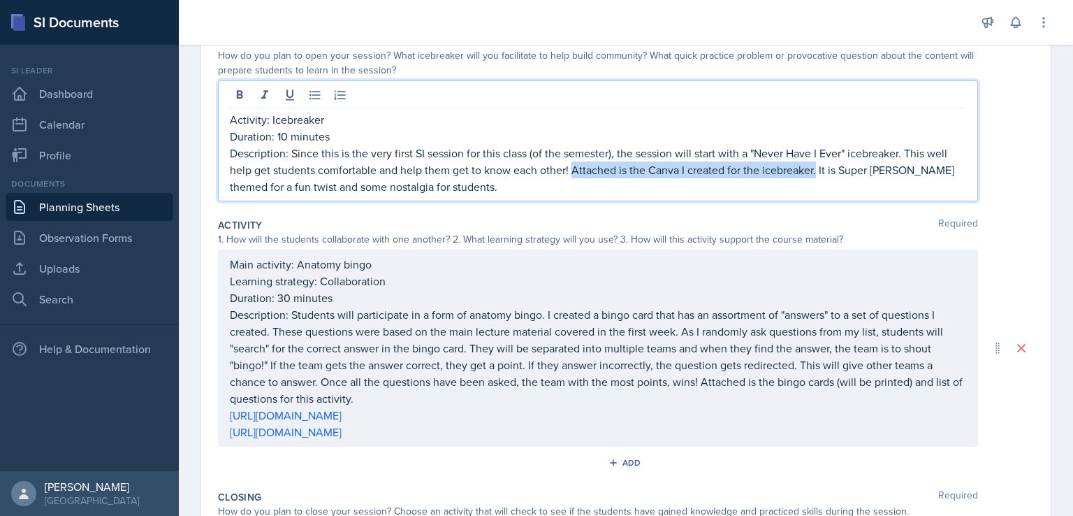
drag, startPoint x: 816, startPoint y: 169, endPoint x: 573, endPoint y: 175, distance: 243.2
click at [573, 175] on p "Description: Since this is the very first SI session for this class (of the sem…" at bounding box center [598, 170] width 736 height 50
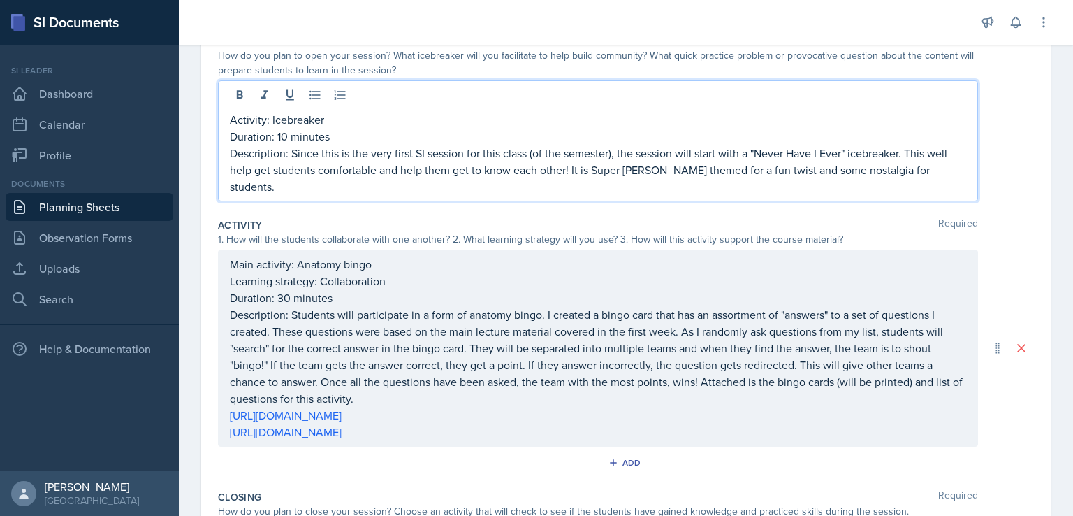
click at [736, 170] on p "Description: Since this is the very first SI session for this class (of the sem…" at bounding box center [598, 170] width 736 height 50
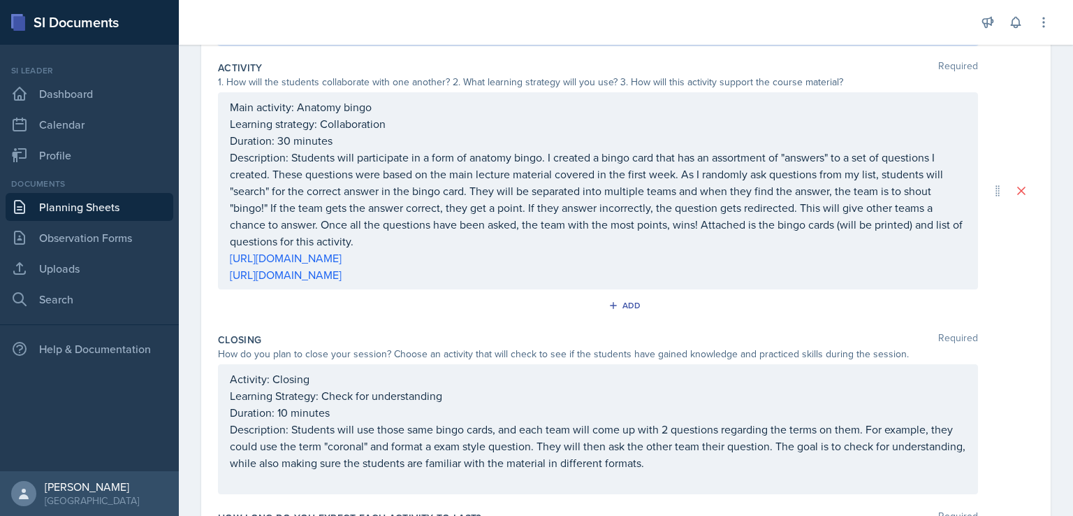
scroll to position [319, 0]
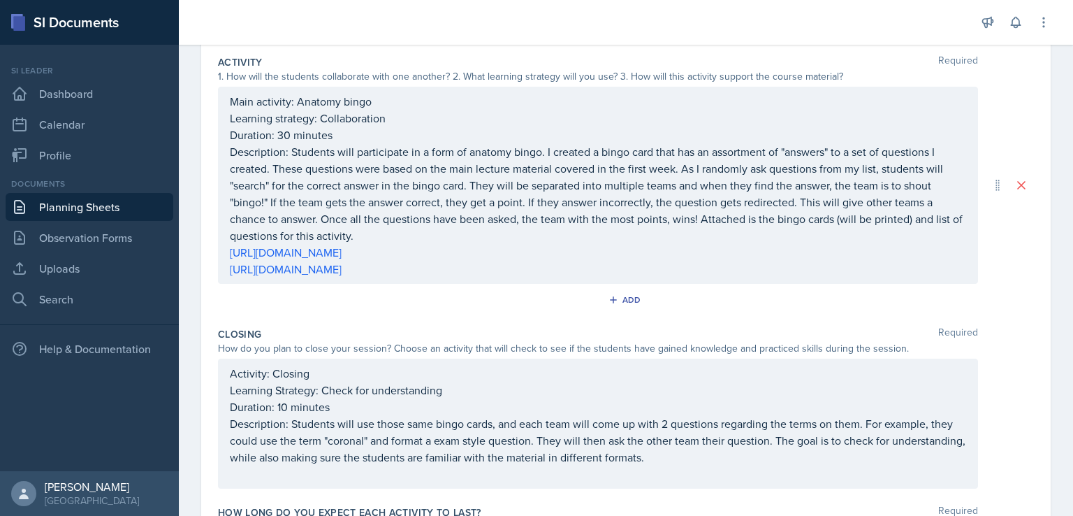
click at [931, 187] on p "Description: Students will participate in a form of anatomy bingo. I created a …" at bounding box center [598, 193] width 736 height 101
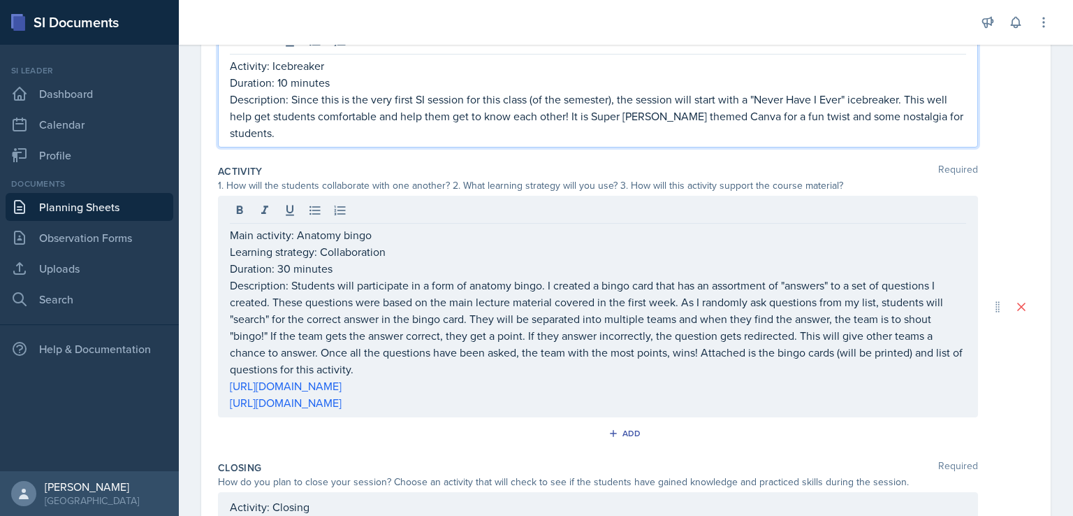
scroll to position [233, 0]
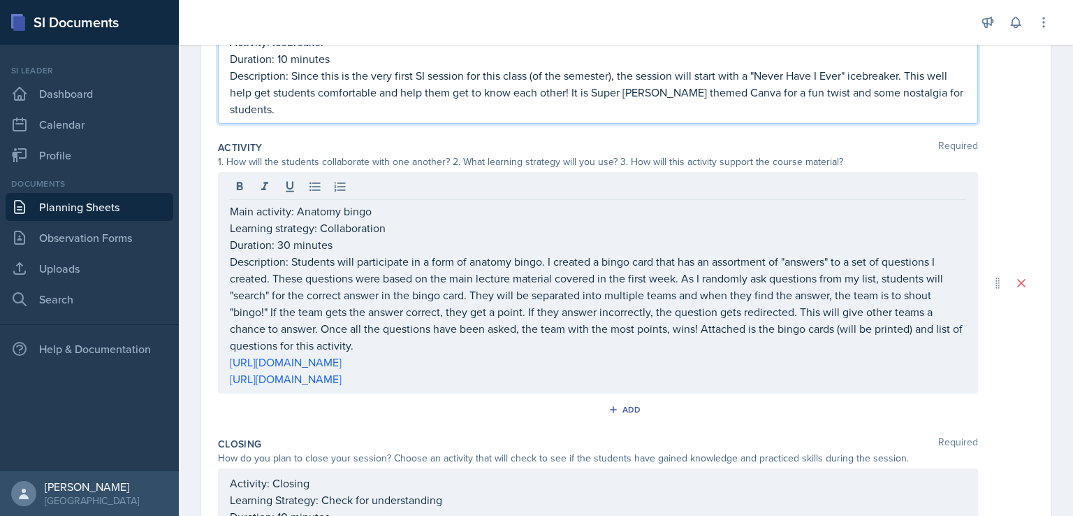
click at [770, 96] on p "Description: Since this is the very first SI session for this class (of the sem…" at bounding box center [598, 92] width 736 height 50
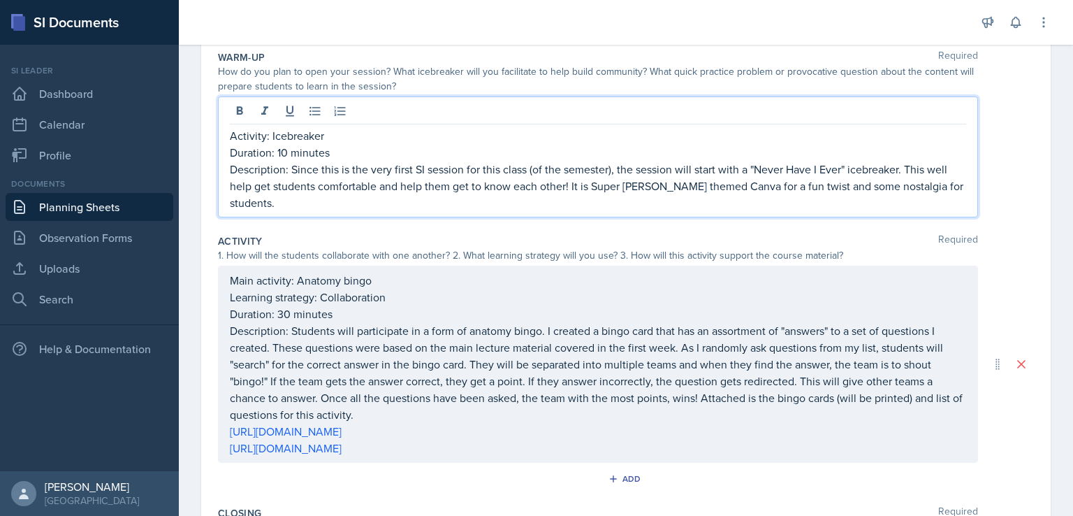
scroll to position [122, 0]
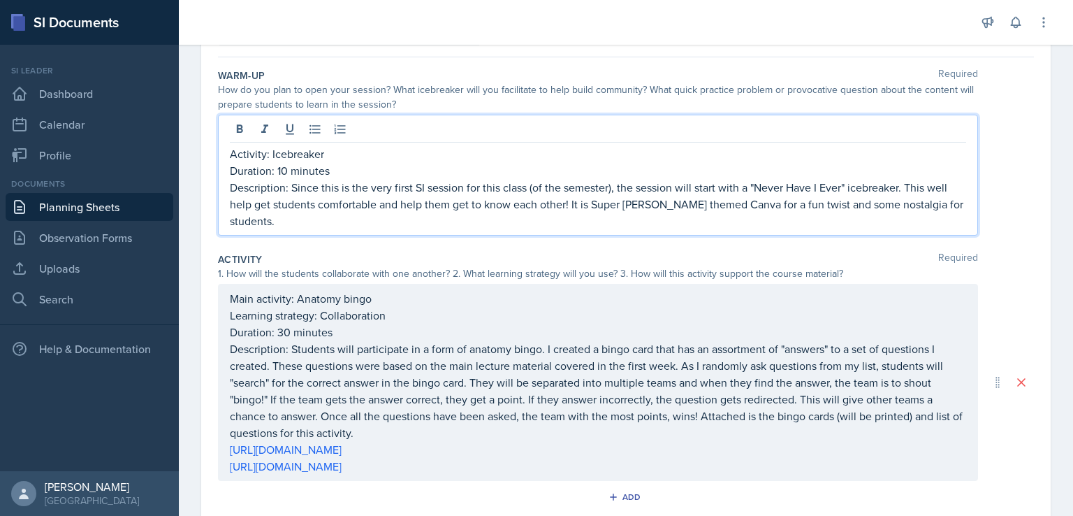
click at [425, 213] on p "Description: Since this is the very first SI session for this class (of the sem…" at bounding box center [598, 204] width 736 height 50
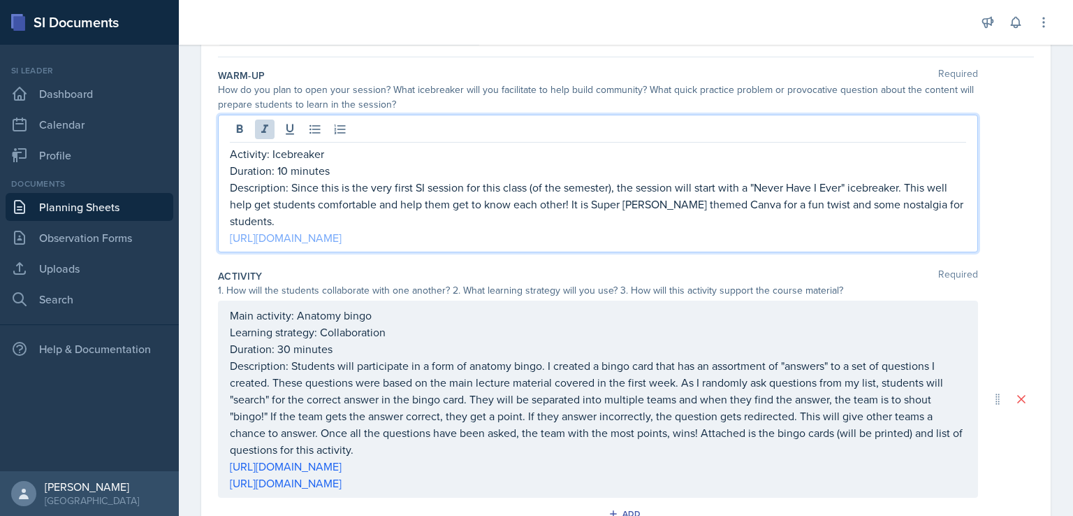
click at [342, 235] on link "[URL][DOMAIN_NAME]" at bounding box center [286, 237] width 112 height 15
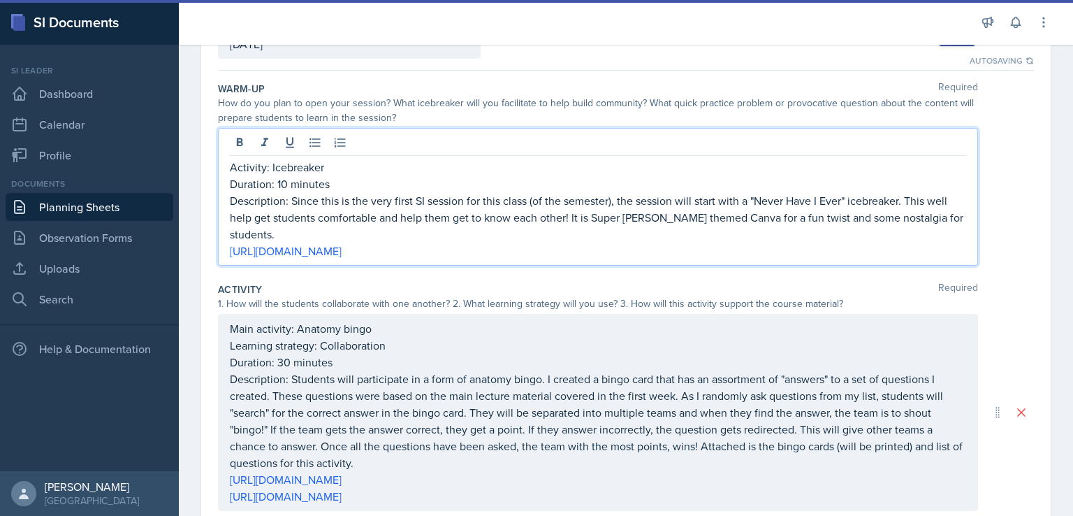
scroll to position [0, 0]
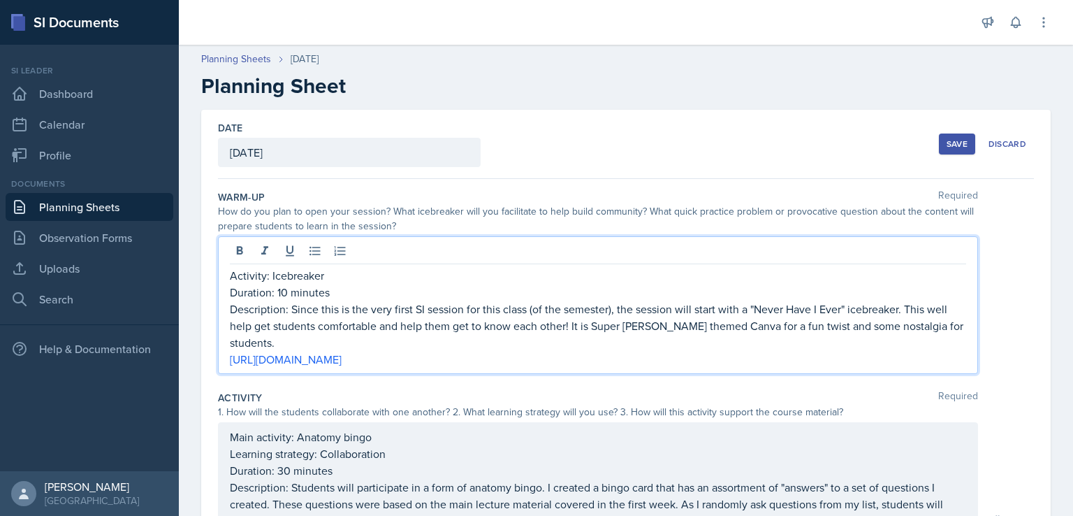
click at [944, 136] on button "Save" at bounding box center [957, 143] width 36 height 21
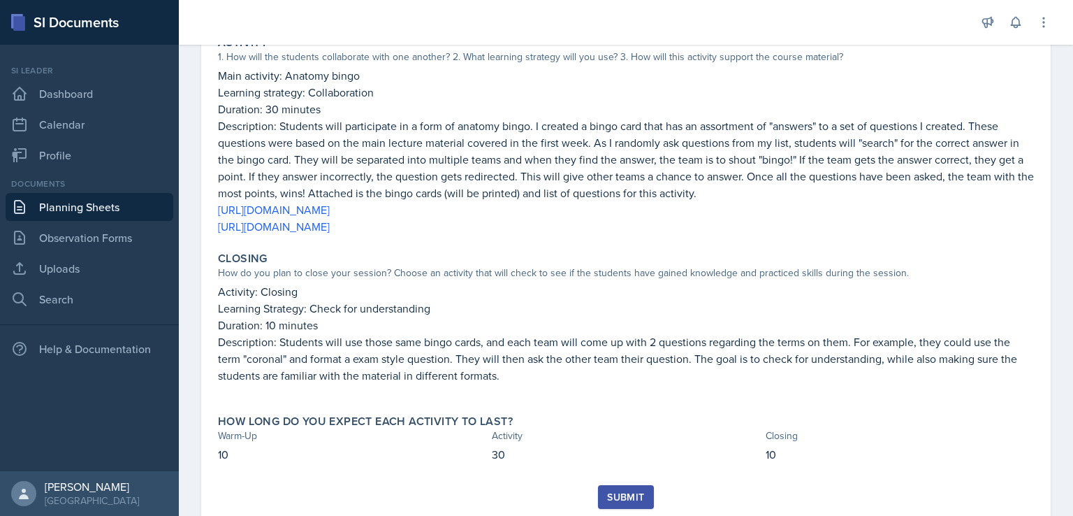
scroll to position [336, 0]
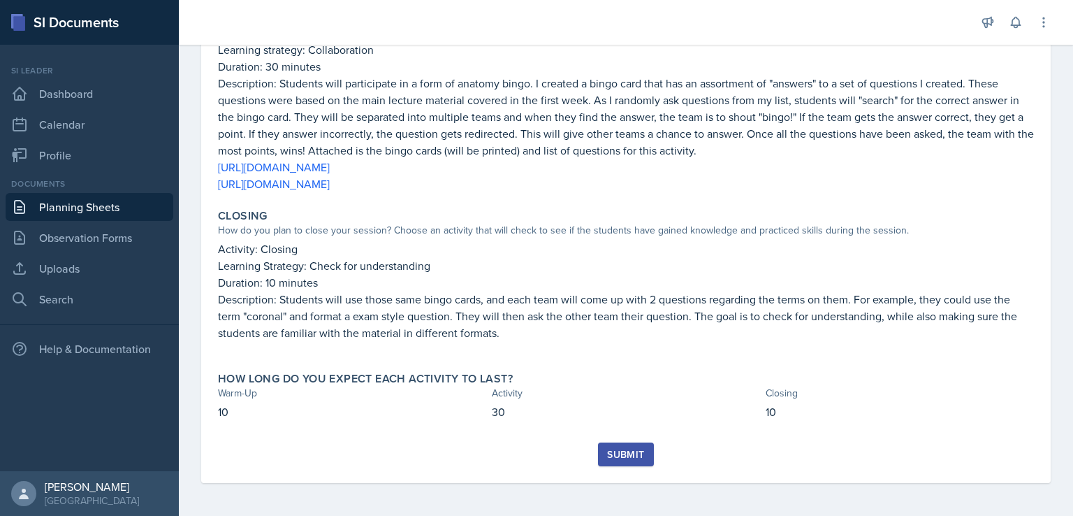
click at [636, 448] on div "Submit" at bounding box center [625, 453] width 37 height 11
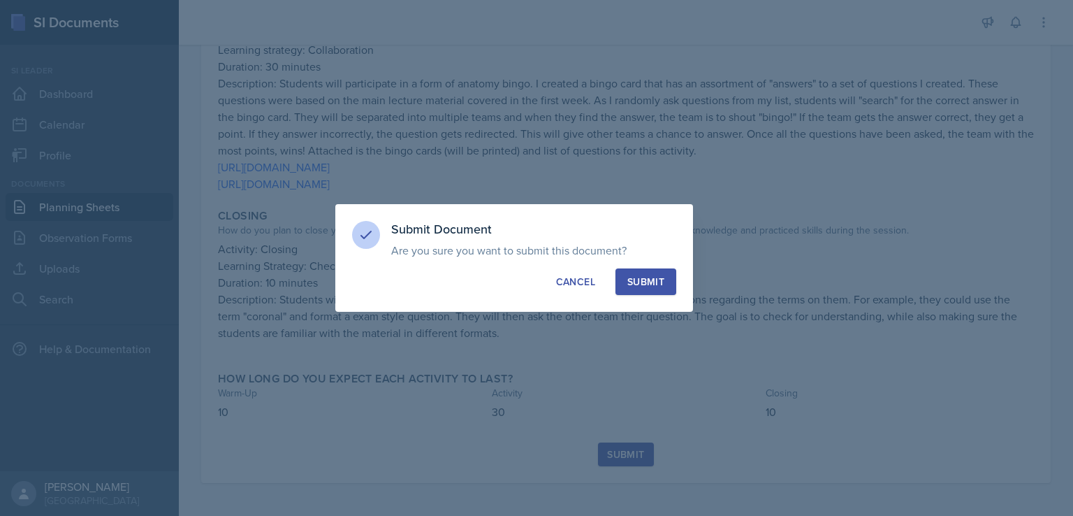
click at [641, 287] on div "Submit" at bounding box center [645, 282] width 37 height 14
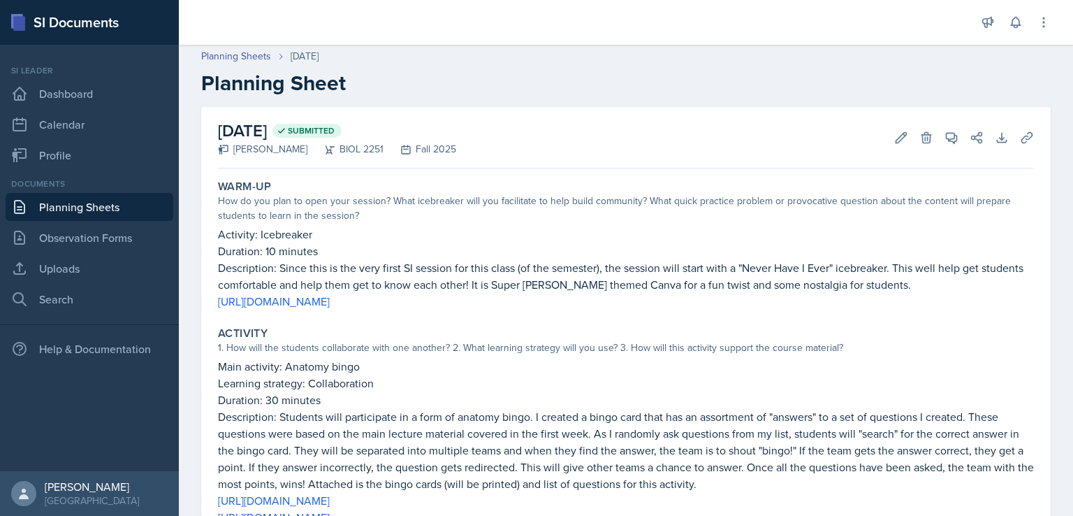
scroll to position [0, 0]
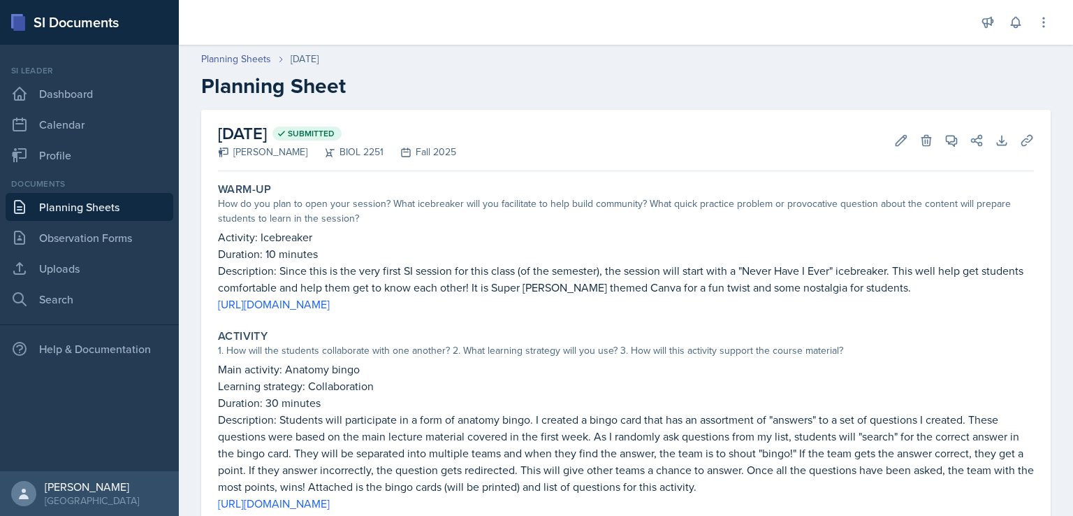
click at [92, 213] on link "Planning Sheets" at bounding box center [90, 207] width 168 height 28
